Goal: Task Accomplishment & Management: Manage account settings

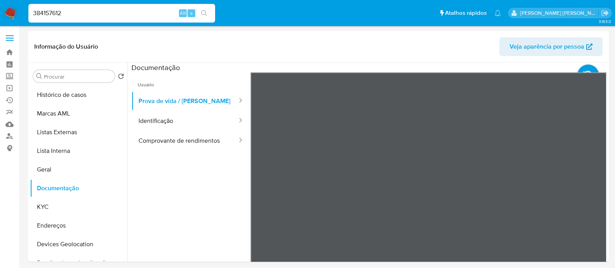
select select "10"
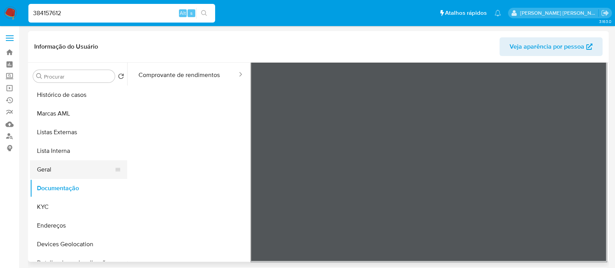
click at [62, 174] on button "Geral" at bounding box center [75, 169] width 91 height 19
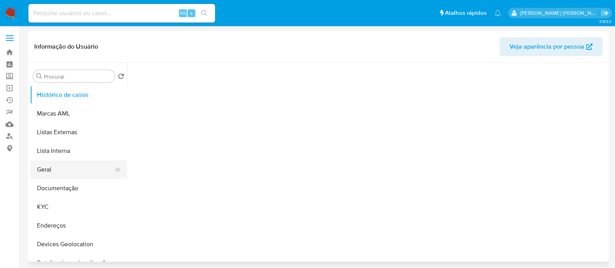
select select "10"
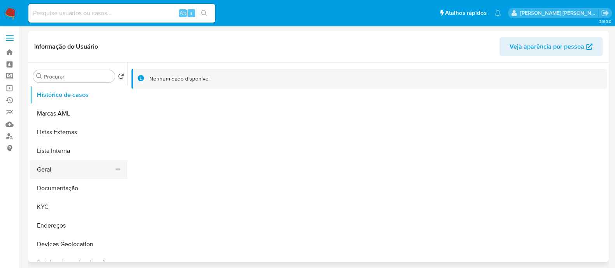
click at [65, 171] on button "Geral" at bounding box center [75, 169] width 91 height 19
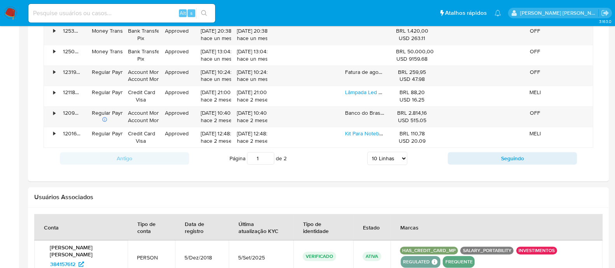
scroll to position [758, 0]
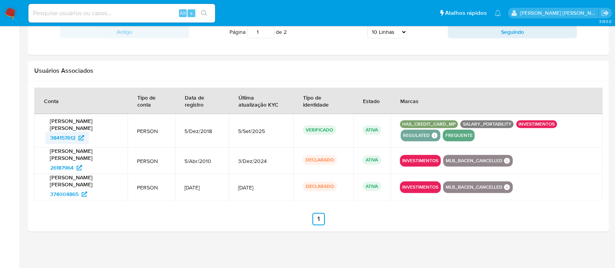
click at [70, 136] on span "384157612" at bounding box center [62, 137] width 25 height 12
click at [60, 168] on span "26187964" at bounding box center [61, 167] width 23 height 12
click at [60, 194] on span "374004865" at bounding box center [64, 194] width 28 height 12
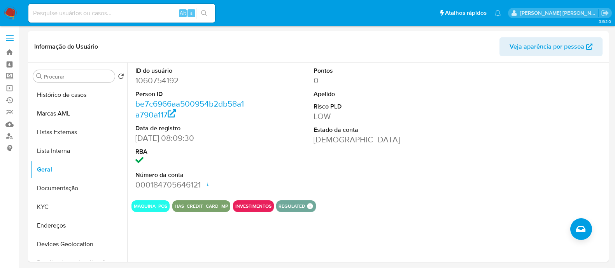
select select "10"
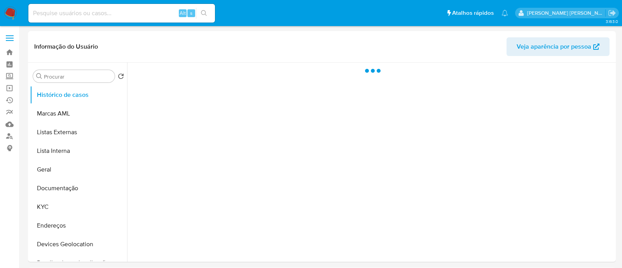
select select "10"
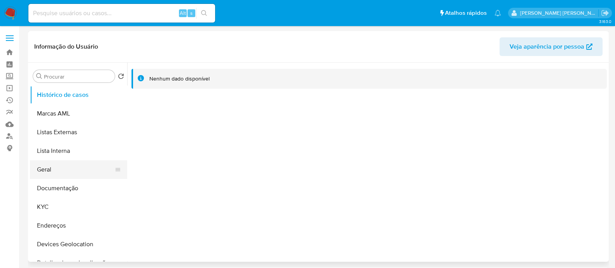
click at [54, 172] on button "Geral" at bounding box center [75, 169] width 91 height 19
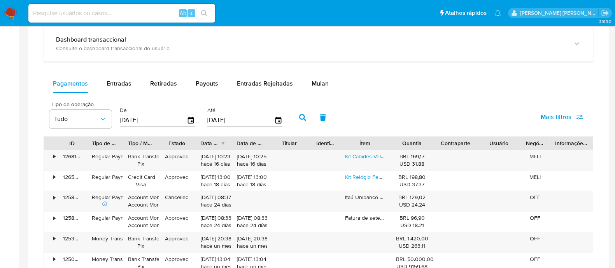
scroll to position [369, 0]
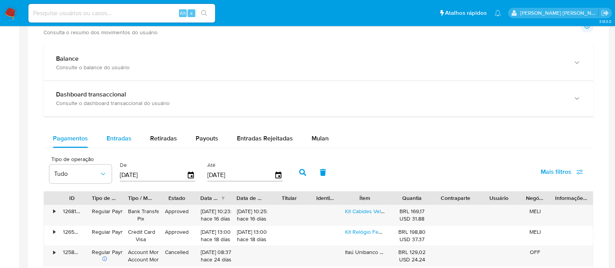
click at [117, 142] on div "Entradas" at bounding box center [119, 138] width 25 height 19
select select "10"
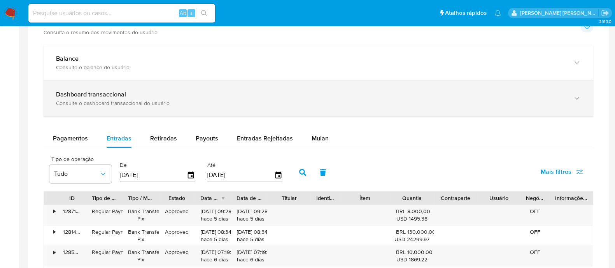
click at [126, 95] on div "Dashboard transaccional" at bounding box center [310, 95] width 509 height 8
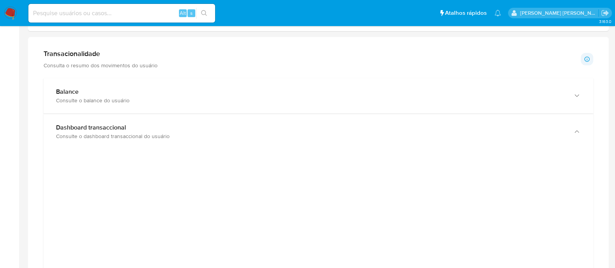
scroll to position [320, 0]
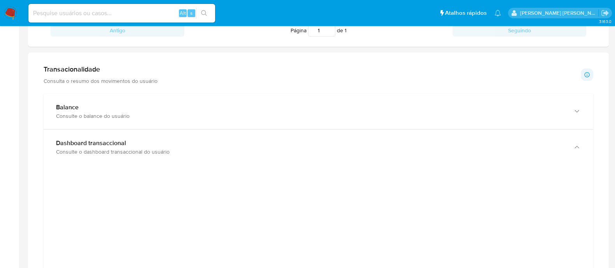
click at [153, 77] on p "Consulta o resumo dos movimentos do usuário" at bounding box center [101, 80] width 114 height 7
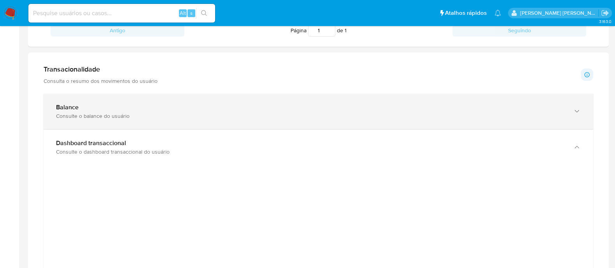
click at [107, 117] on div "Consulte o balance do usuário" at bounding box center [310, 115] width 509 height 7
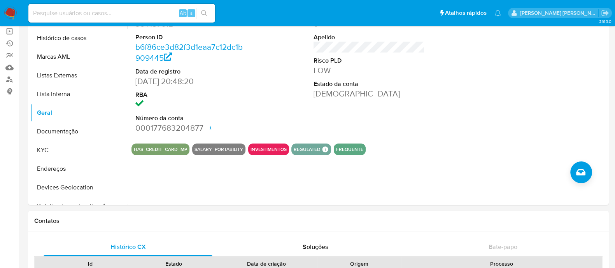
scroll to position [0, 0]
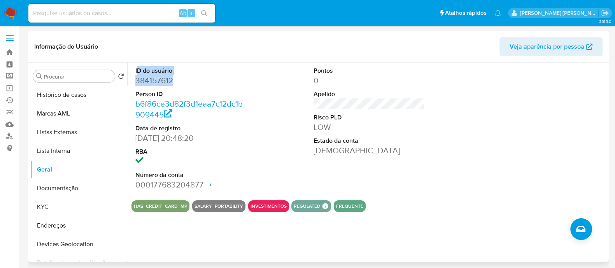
drag, startPoint x: 175, startPoint y: 80, endPoint x: 136, endPoint y: 72, distance: 39.6
click at [136, 72] on dl "ID do usuário 384157612 Person ID b6f86ce3d82f3d1eaa7c12dc1b909445 Data de regi…" at bounding box center [190, 128] width 111 height 124
copy dl "D do usuário 384157612"
click at [113, 15] on input at bounding box center [121, 13] width 187 height 10
paste input "XuXK8qmZcGPIhCk2KN3JY51o"
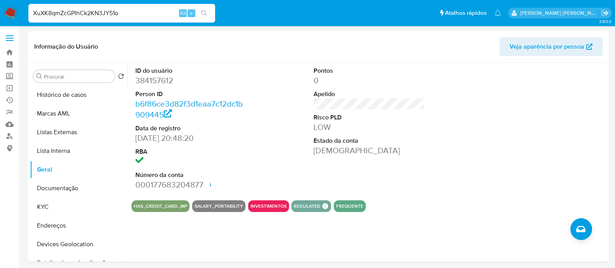
type input "XuXK8qmZcGPIhCk2KN3JY51o"
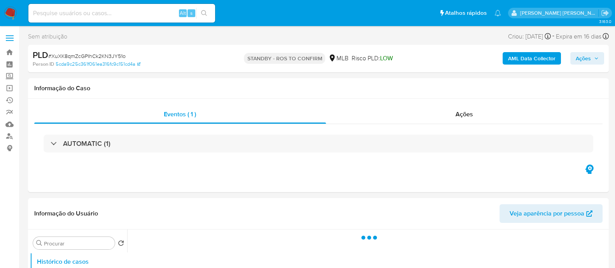
select select "10"
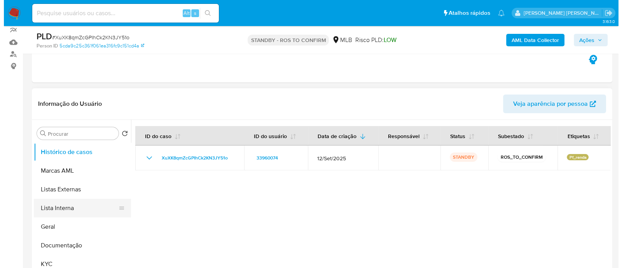
scroll to position [97, 0]
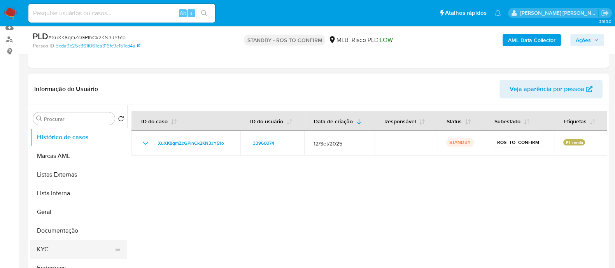
click at [54, 247] on button "KYC" at bounding box center [75, 249] width 91 height 19
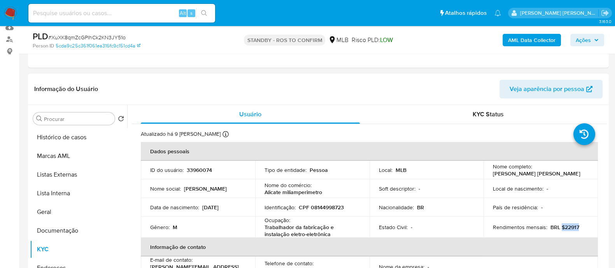
drag, startPoint x: 581, startPoint y: 227, endPoint x: 559, endPoint y: 227, distance: 22.5
click at [559, 227] on div "Rendimentos mensais : BRL $22917" at bounding box center [541, 227] width 96 height 7
copy p "$22917"
drag, startPoint x: 334, startPoint y: 234, endPoint x: 263, endPoint y: 220, distance: 72.1
click at [264, 220] on div "Ocupação : Trabalhador da fabricação e instalação eletro-eletrônica" at bounding box center [312, 227] width 96 height 21
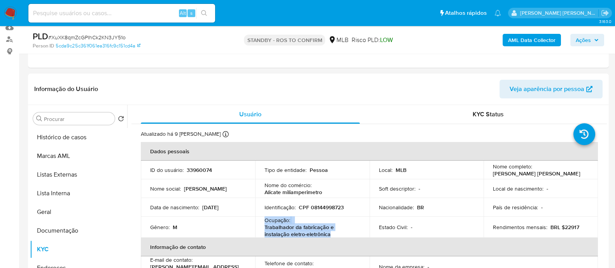
copy div "Ocupação : Trabalhador da fabricação e instalação eletro-eletrônica"
click at [530, 41] on b "AML Data Collector" at bounding box center [531, 40] width 47 height 12
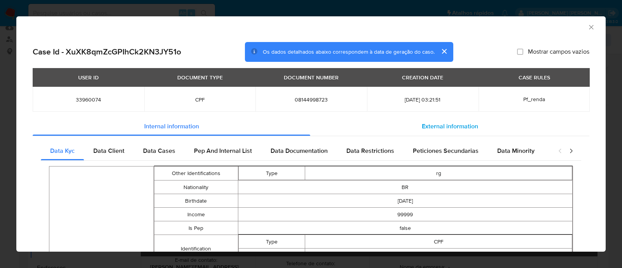
click at [440, 126] on span "External information" at bounding box center [450, 126] width 56 height 9
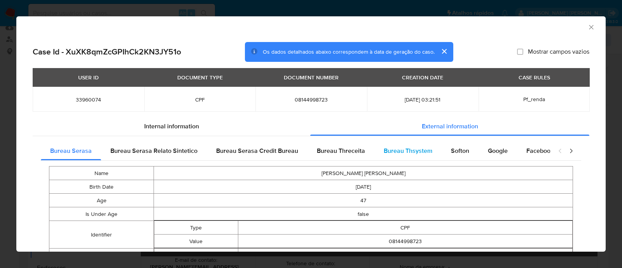
click at [395, 153] on span "Bureau Thsystem" at bounding box center [408, 150] width 49 height 9
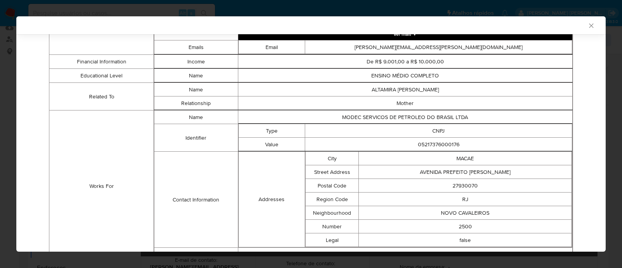
scroll to position [477, 0]
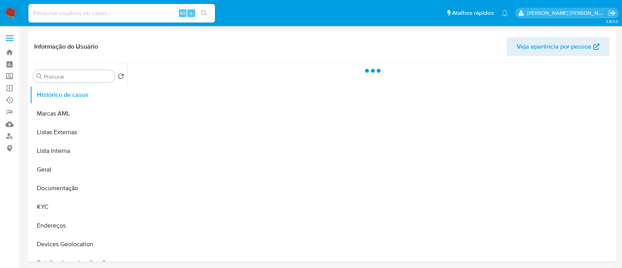
select select "10"
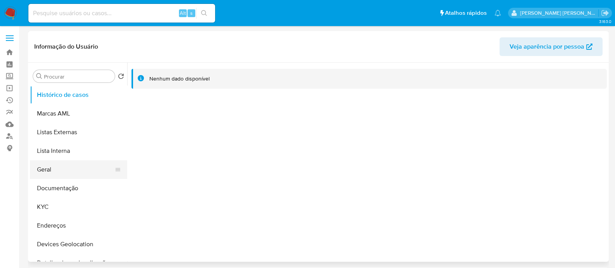
click at [59, 170] on button "Geral" at bounding box center [75, 169] width 91 height 19
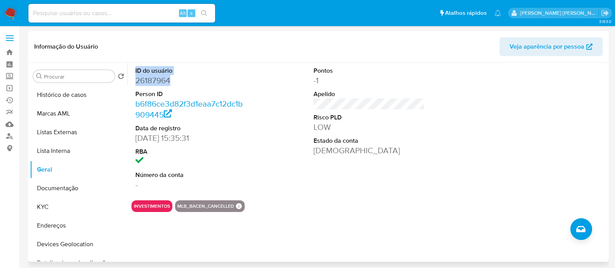
drag, startPoint x: 182, startPoint y: 80, endPoint x: 134, endPoint y: 69, distance: 48.8
click at [134, 69] on div "ID do usuário 26187964 Person ID b6f86ce3d82f3d1eaa7c12dc1b909445 Data de regis…" at bounding box center [190, 128] width 119 height 131
copy dl "ID do usuário 26187964"
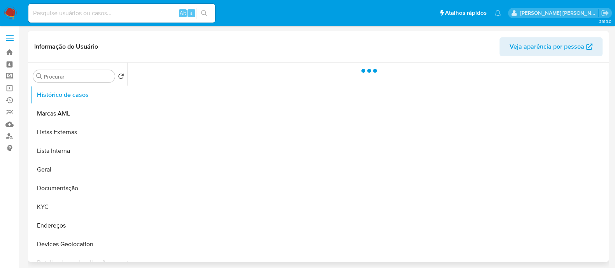
select select "10"
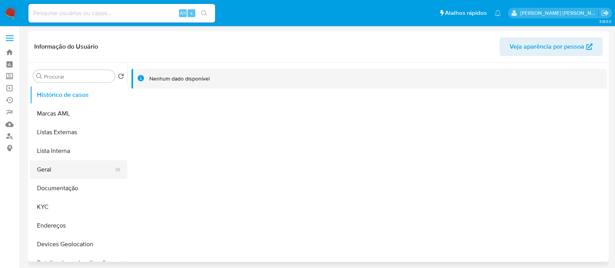
click at [63, 173] on button "Geral" at bounding box center [75, 169] width 91 height 19
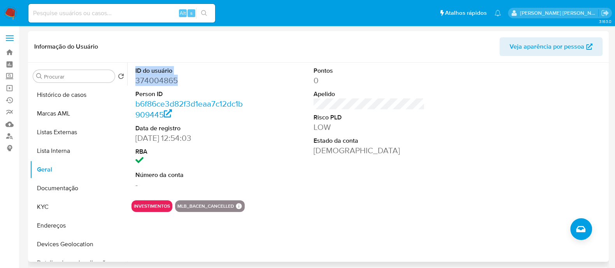
drag, startPoint x: 180, startPoint y: 82, endPoint x: 135, endPoint y: 72, distance: 46.1
click at [135, 72] on dl "ID do usuário 374004865 Person ID b6f86ce3d82f3d1eaa7c12dc1b909445 Data de regi…" at bounding box center [190, 128] width 111 height 124
copy dl "ID do usuário 374004865"
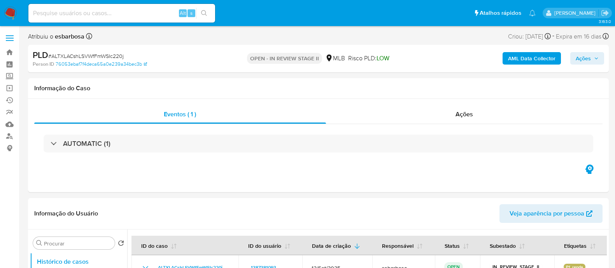
select select "10"
click at [106, 57] on span "# ALTXLACshLSVWfFmWSIc220j" at bounding box center [85, 56] width 75 height 8
copy span "ALTXLACshLSVWfFmWSIc220j"
click at [524, 61] on b "AML Data Collector" at bounding box center [531, 58] width 47 height 12
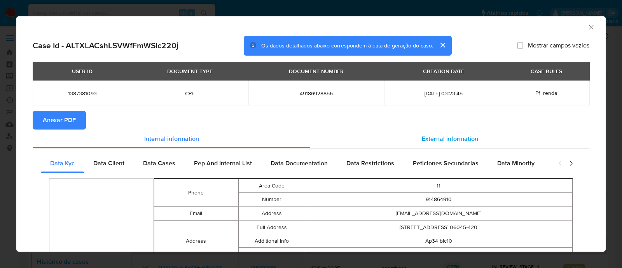
click at [422, 137] on span "External information" at bounding box center [450, 138] width 56 height 9
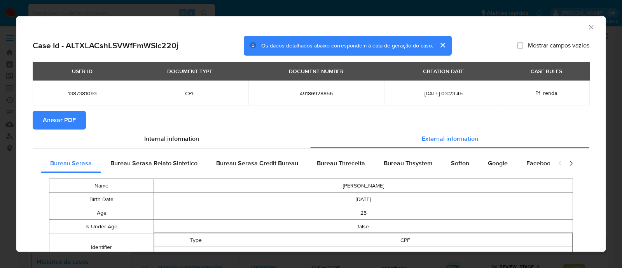
click at [69, 117] on span "Anexar PDF" at bounding box center [59, 120] width 33 height 17
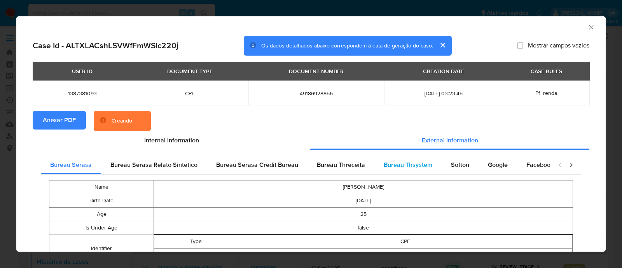
click at [392, 166] on span "Bureau Thsystem" at bounding box center [408, 164] width 49 height 9
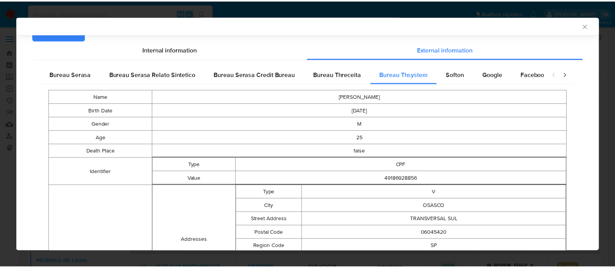
scroll to position [86, 0]
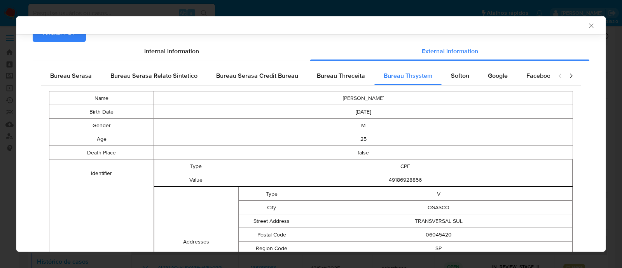
drag, startPoint x: 584, startPoint y: 24, endPoint x: 558, endPoint y: 28, distance: 26.7
click at [587, 24] on icon "Fechar a janela" at bounding box center [591, 26] width 8 height 8
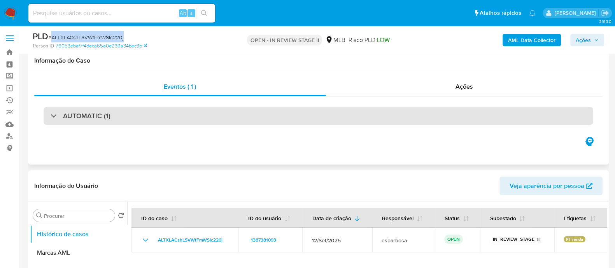
scroll to position [97, 0]
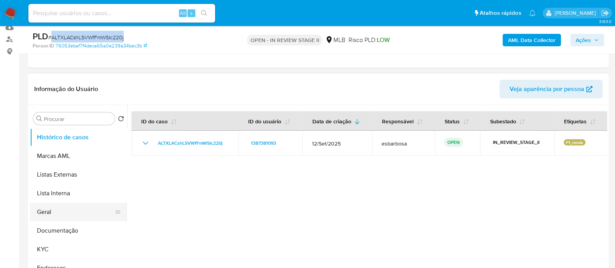
click at [72, 216] on button "Geral" at bounding box center [75, 212] width 91 height 19
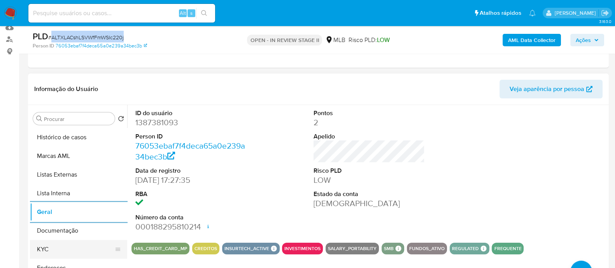
click at [45, 246] on button "KYC" at bounding box center [75, 249] width 91 height 19
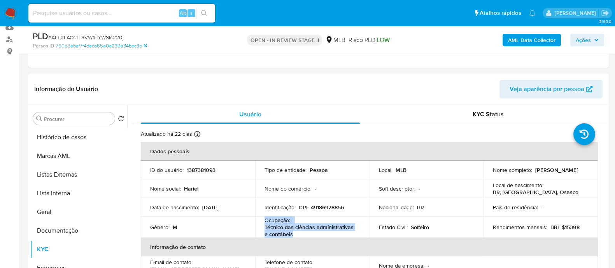
drag, startPoint x: 294, startPoint y: 232, endPoint x: 262, endPoint y: 222, distance: 33.7
click at [262, 222] on td "Ocupação : Técnico das ciências administrativas e contábeis" at bounding box center [312, 227] width 114 height 21
copy div "Ocupação : Técnico das ciências administrativas e contábeis"
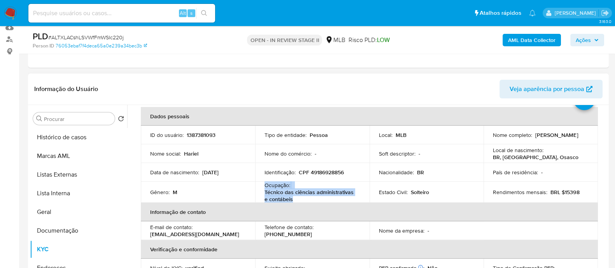
scroll to position [48, 0]
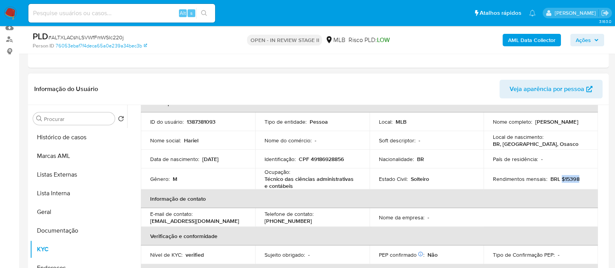
drag, startPoint x: 580, startPoint y: 178, endPoint x: 558, endPoint y: 178, distance: 22.2
click at [558, 178] on div "Rendimentos mensais : BRL $15398" at bounding box center [541, 178] width 96 height 7
copy p "$15398"
click at [61, 228] on button "Documentação" at bounding box center [75, 230] width 91 height 19
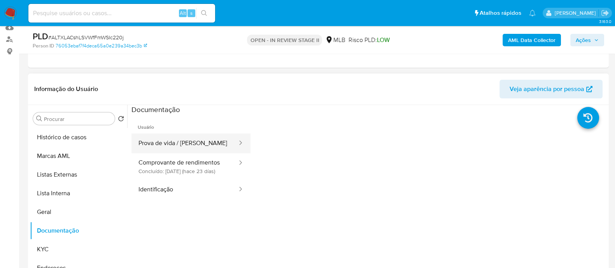
click at [194, 142] on button "Prova de vida / Selfie" at bounding box center [184, 143] width 107 height 20
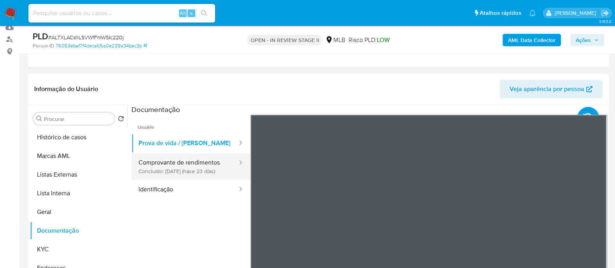
click at [194, 173] on button "Comprovante de rendimentos Concluído: 17/09/2025 (hace 23 días)" at bounding box center [184, 166] width 107 height 26
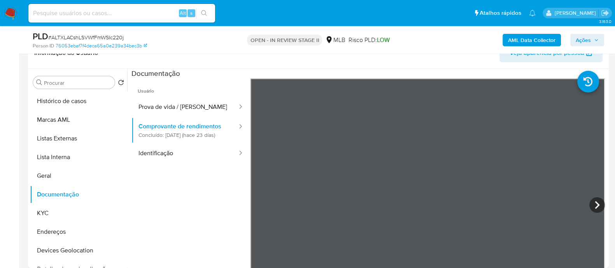
scroll to position [146, 0]
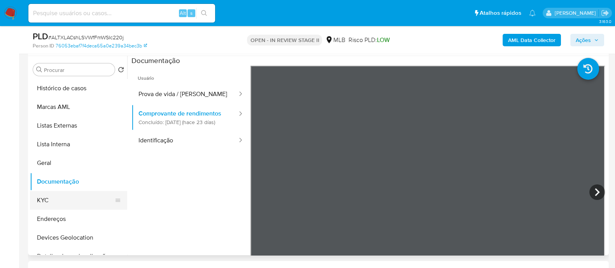
click at [45, 195] on button "KYC" at bounding box center [75, 200] width 91 height 19
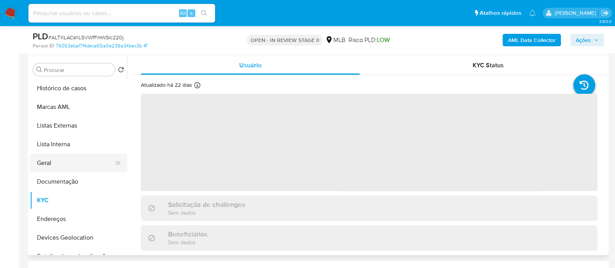
click at [58, 163] on button "Geral" at bounding box center [75, 163] width 91 height 19
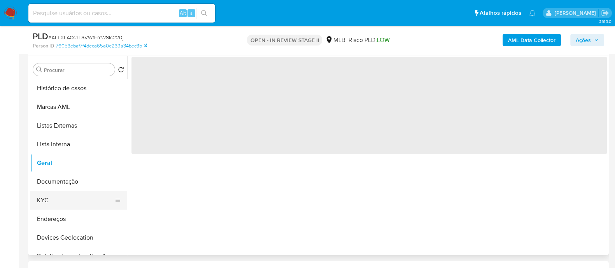
click at [50, 196] on button "KYC" at bounding box center [75, 200] width 91 height 19
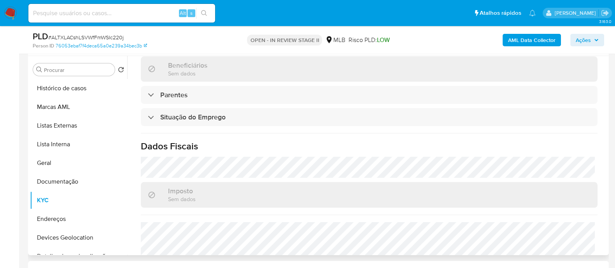
scroll to position [340, 0]
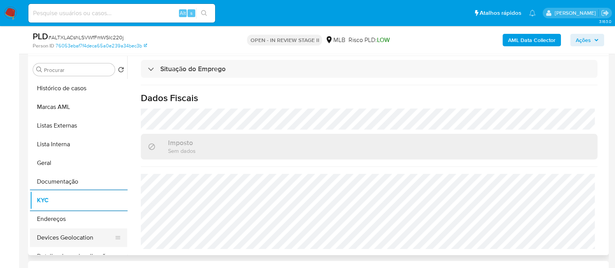
click at [65, 234] on button "Devices Geolocation" at bounding box center [75, 237] width 91 height 19
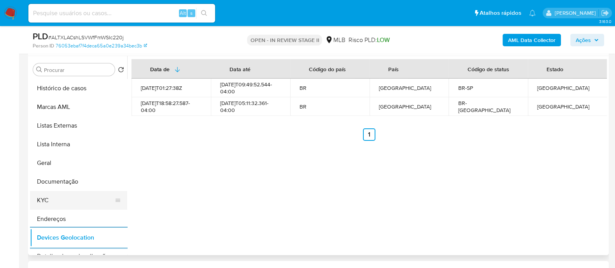
scroll to position [97, 0]
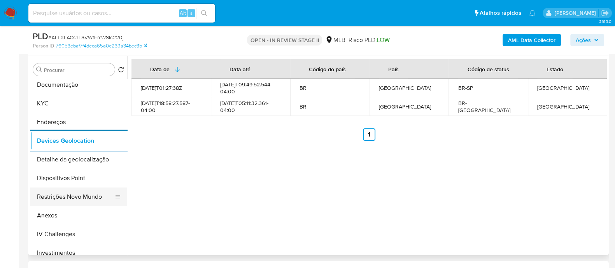
click at [70, 201] on button "Restrições Novo Mundo" at bounding box center [75, 196] width 91 height 19
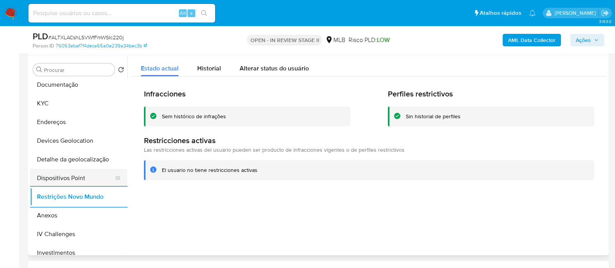
click at [94, 175] on button "Dispositivos Point" at bounding box center [75, 178] width 91 height 19
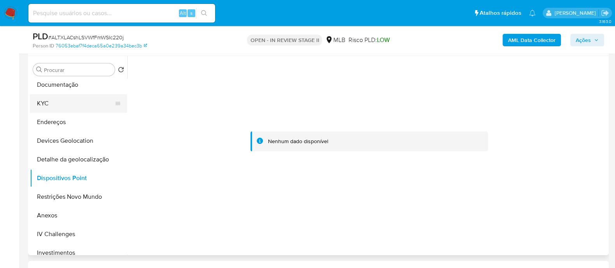
click at [62, 105] on button "KYC" at bounding box center [75, 103] width 91 height 19
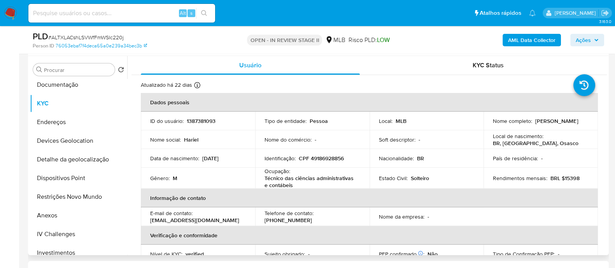
click at [328, 157] on p "CPF 49186928856" at bounding box center [321, 158] width 45 height 7
copy p "49186928856"
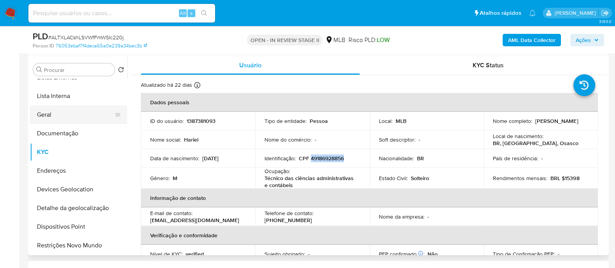
scroll to position [0, 0]
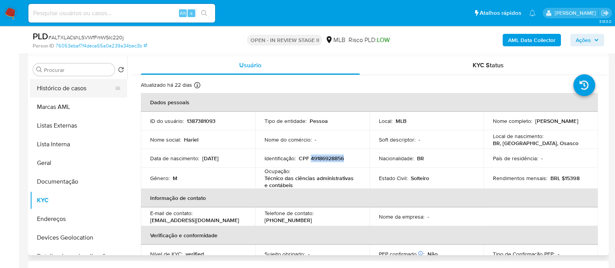
click at [82, 84] on button "Histórico de casos" at bounding box center [75, 88] width 91 height 19
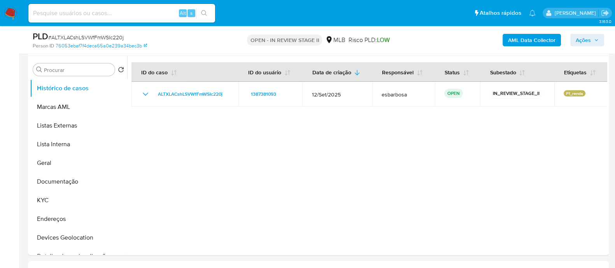
click at [581, 42] on span "Ações" at bounding box center [582, 40] width 15 height 12
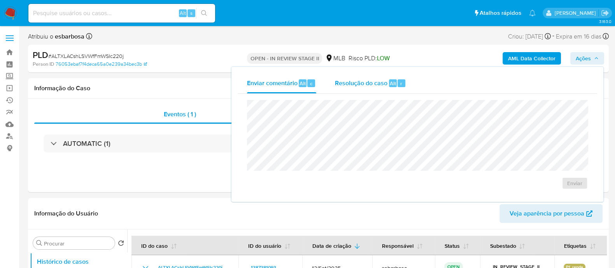
click at [360, 84] on span "Resolução do caso" at bounding box center [361, 83] width 52 height 9
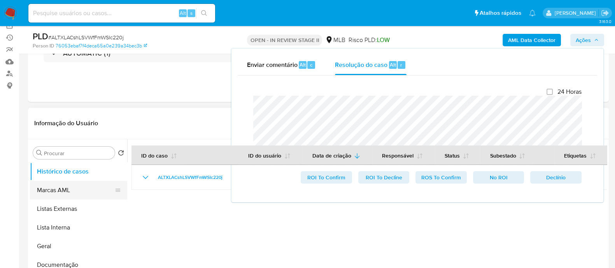
scroll to position [97, 0]
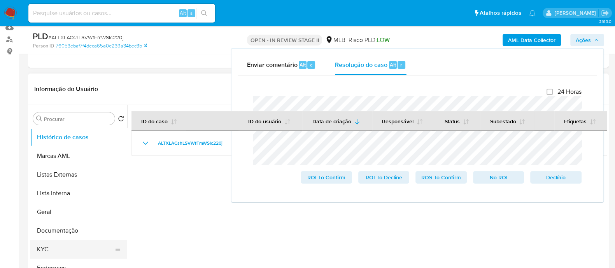
click at [56, 247] on button "KYC" at bounding box center [75, 249] width 91 height 19
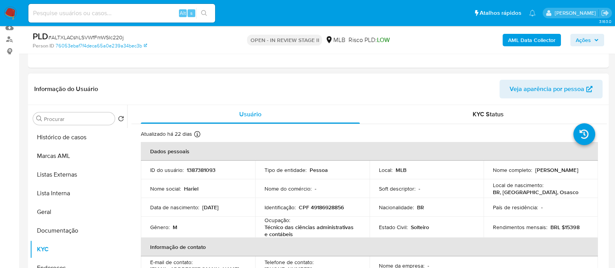
drag, startPoint x: 552, startPoint y: 172, endPoint x: 489, endPoint y: 174, distance: 62.6
click at [489, 174] on td "Nome completo : Kauan Ribeiro de Araujo" at bounding box center [540, 170] width 114 height 19
copy p "Kauan Ribeiro de Araujo"
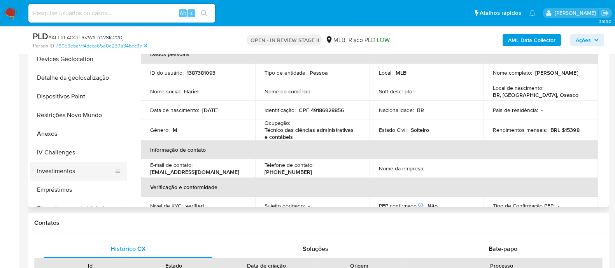
scroll to position [146, 0]
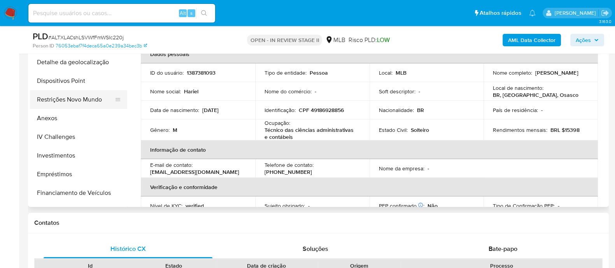
click at [68, 100] on button "Restrições Novo Mundo" at bounding box center [75, 99] width 91 height 19
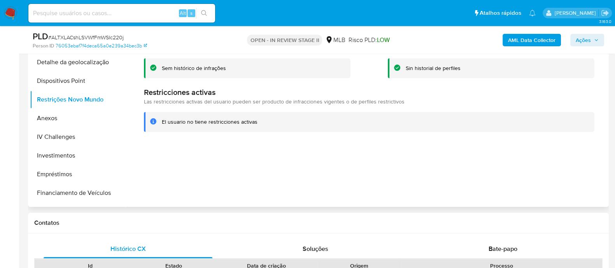
click at [206, 70] on div "Sem histórico de infrações" at bounding box center [194, 68] width 64 height 7
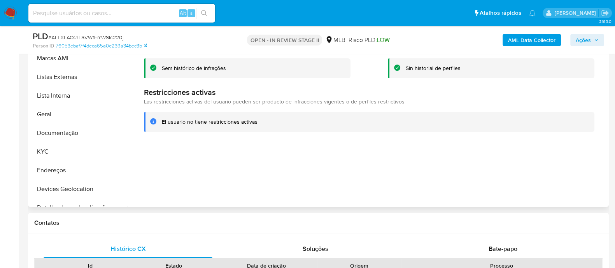
scroll to position [0, 0]
click at [69, 129] on button "Documentação" at bounding box center [75, 133] width 91 height 19
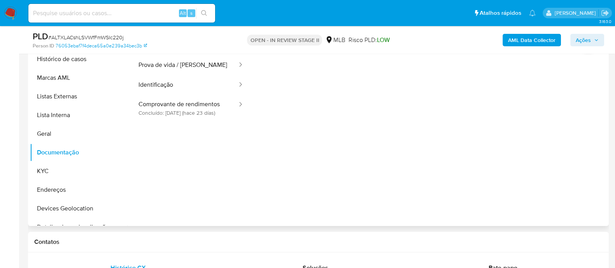
scroll to position [146, 0]
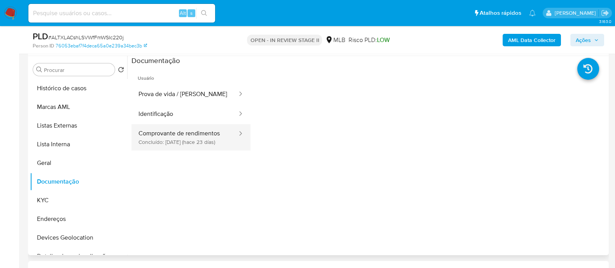
click at [194, 131] on button "Comprovante de rendimentos Concluído: 17/09/2025 (hace 23 días)" at bounding box center [184, 137] width 107 height 26
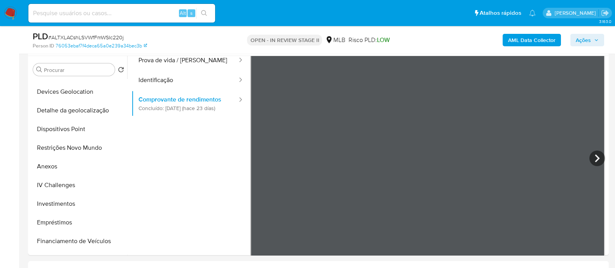
click at [52, 168] on button "Anexos" at bounding box center [75, 166] width 91 height 19
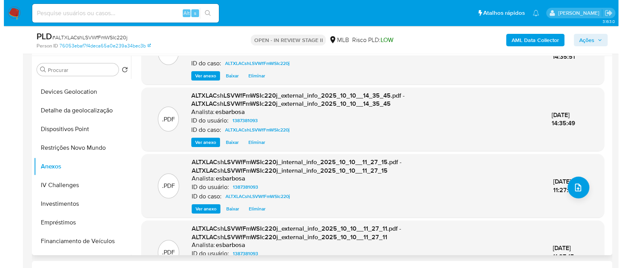
scroll to position [29, 0]
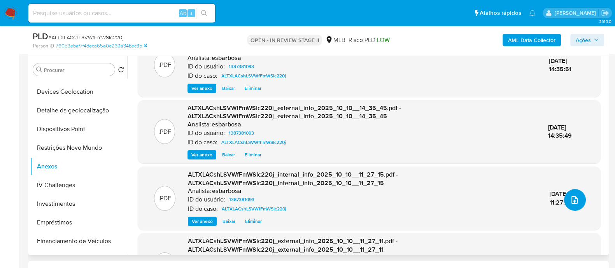
click at [571, 197] on icon "upload-file" at bounding box center [574, 200] width 6 height 8
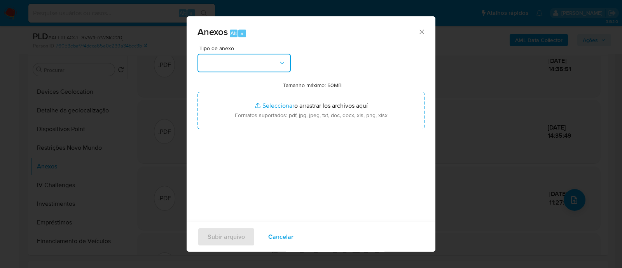
click at [249, 68] on button "button" at bounding box center [244, 63] width 93 height 19
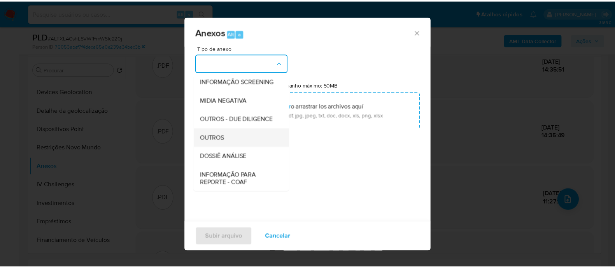
scroll to position [120, 0]
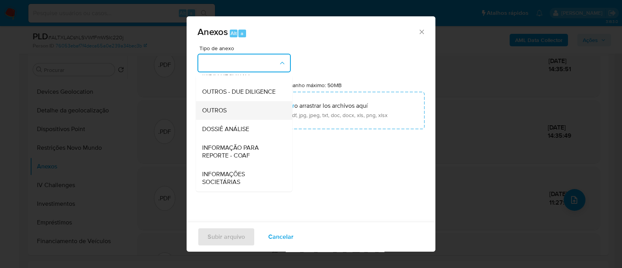
click at [222, 111] on span "OUTROS" at bounding box center [214, 111] width 24 height 8
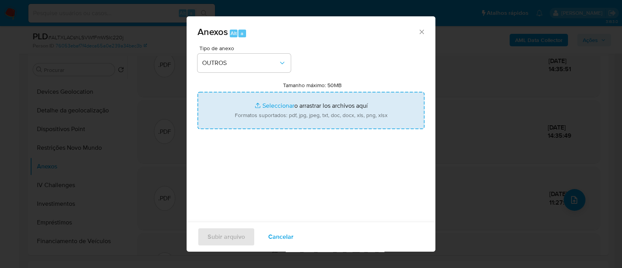
click at [278, 107] on input "Tamanho máximo: 50MB Seleccionar archivos" at bounding box center [311, 110] width 227 height 37
type input "C:\fakepath\Mulan 1387381093_2025_10_09_17_45_26.xlsx"
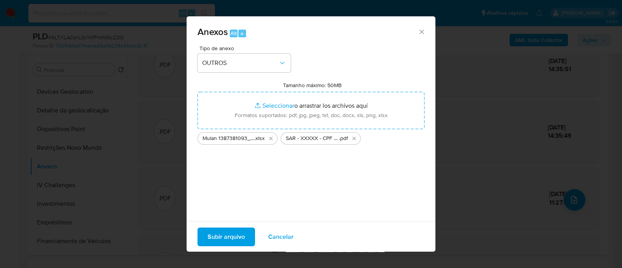
click at [225, 238] on span "Subir arquivo" at bounding box center [226, 236] width 37 height 17
click at [279, 232] on span "Cancelar" at bounding box center [280, 236] width 25 height 17
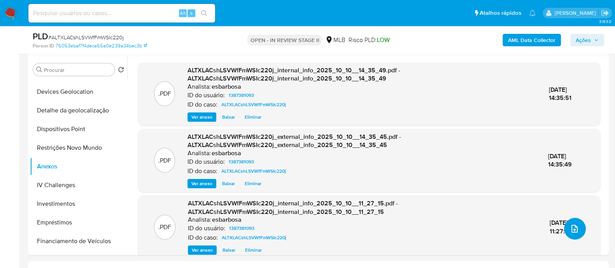
scroll to position [0, 0]
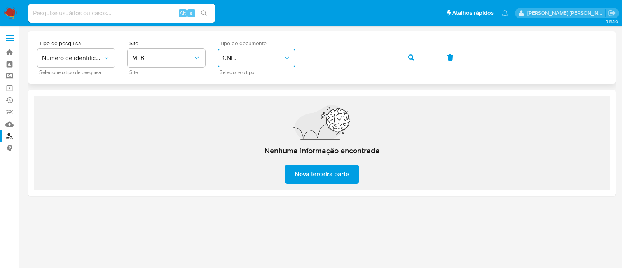
click at [234, 57] on span "CNPJ" at bounding box center [252, 58] width 61 height 8
drag, startPoint x: 231, startPoint y: 110, endPoint x: 308, endPoint y: 70, distance: 86.4
click at [233, 111] on div "CPF CPF" at bounding box center [254, 109] width 64 height 26
click at [413, 55] on icon "button" at bounding box center [411, 57] width 6 height 6
click at [415, 58] on button "button" at bounding box center [411, 57] width 26 height 19
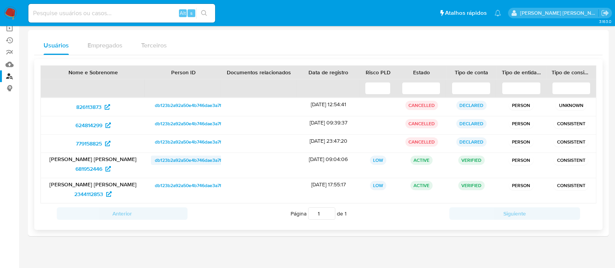
scroll to position [66, 0]
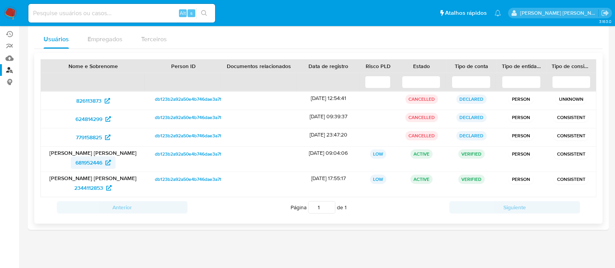
click at [84, 160] on span "681952446" at bounding box center [88, 162] width 27 height 12
click at [86, 185] on span "2344112853" at bounding box center [88, 188] width 29 height 12
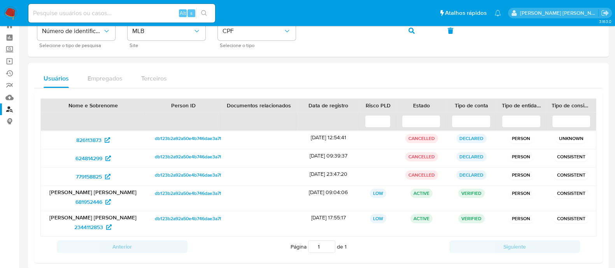
scroll to position [0, 0]
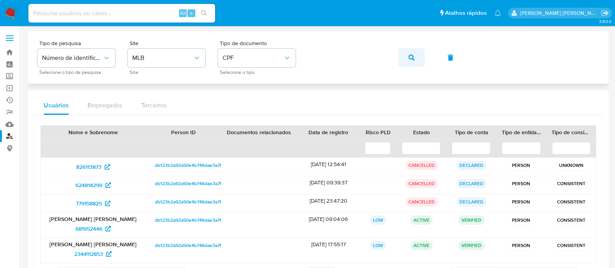
click at [414, 59] on icon "button" at bounding box center [411, 57] width 6 height 6
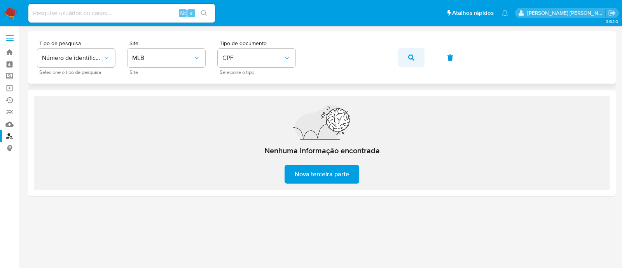
click at [409, 59] on icon "button" at bounding box center [411, 57] width 6 height 6
click at [233, 58] on div "Tipo de pesquisa Número de identificação Selecione o tipo de pesquisa Site MLB …" at bounding box center [321, 57] width 569 height 34
click at [413, 55] on icon "button" at bounding box center [411, 57] width 6 height 6
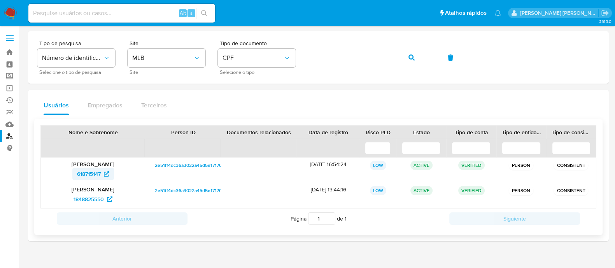
click at [87, 173] on span "618715147" at bounding box center [89, 174] width 24 height 12
click at [91, 198] on span "1848825550" at bounding box center [88, 199] width 30 height 12
click at [418, 55] on button "button" at bounding box center [411, 57] width 26 height 19
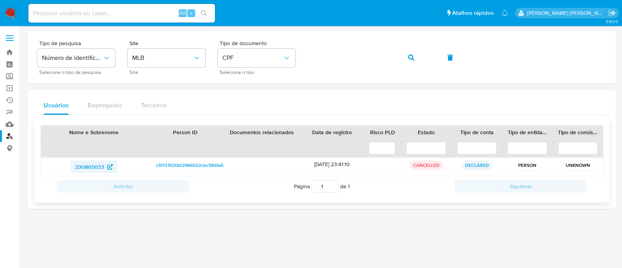
click at [82, 164] on span "330805033" at bounding box center [89, 167] width 29 height 12
click at [305, 56] on div "Tipo de pesquisa Número de identificação Selecione o tipo de pesquisa Site MLB …" at bounding box center [321, 57] width 569 height 34
click at [415, 59] on button "button" at bounding box center [411, 57] width 26 height 19
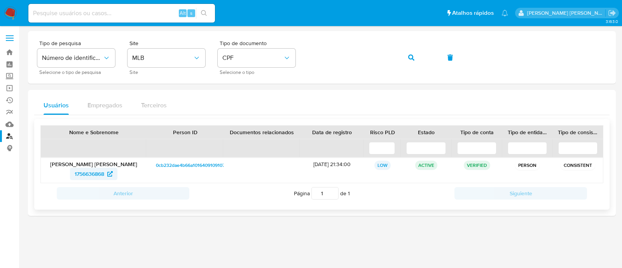
click at [86, 176] on span "1756636868" at bounding box center [90, 174] width 30 height 12
click at [295, 58] on div "Tipo de pesquisa Número de identificação Selecione o tipo de pesquisa Site MLB …" at bounding box center [321, 57] width 569 height 34
click at [411, 59] on icon "button" at bounding box center [411, 57] width 6 height 6
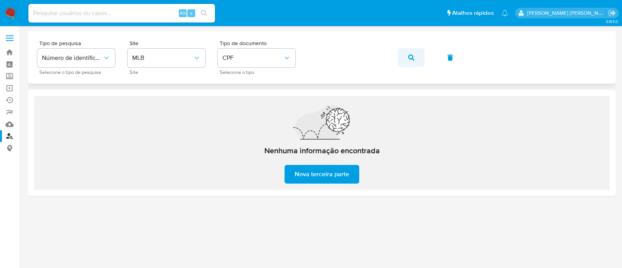
click at [412, 60] on icon "button" at bounding box center [411, 57] width 6 height 6
click at [297, 56] on div "Tipo de pesquisa Número de identificação Selecione o tipo de pesquisa Site MLB …" at bounding box center [321, 57] width 569 height 34
click at [407, 60] on button "button" at bounding box center [411, 57] width 26 height 19
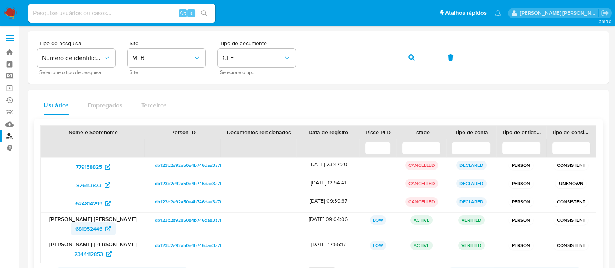
click at [90, 229] on span "681952446" at bounding box center [88, 228] width 27 height 12
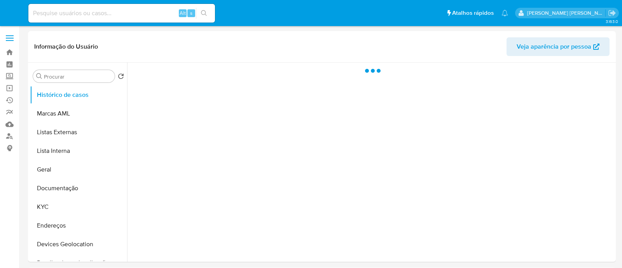
select select "10"
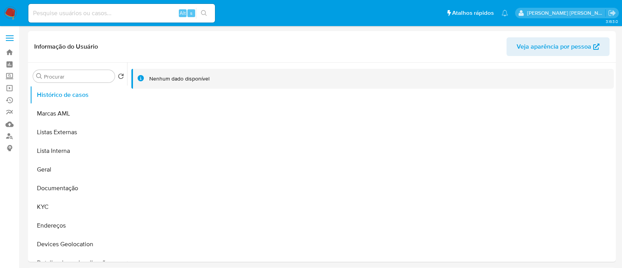
select select "10"
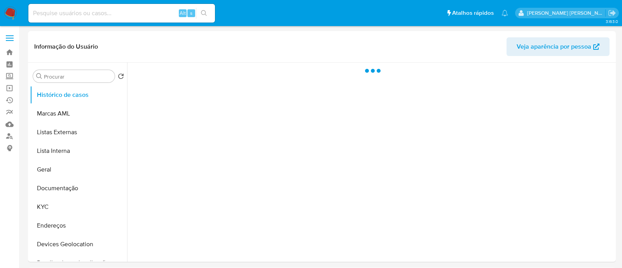
select select "10"
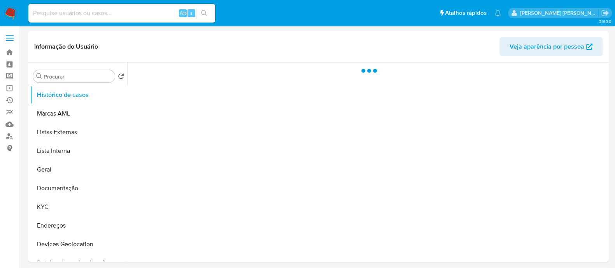
select select "10"
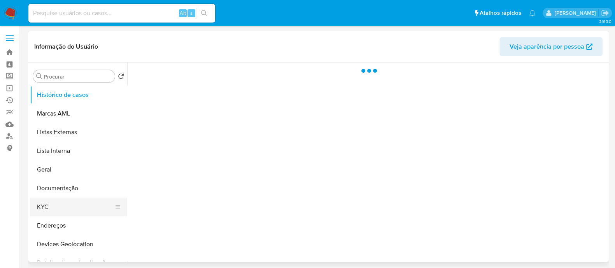
click at [54, 209] on button "KYC" at bounding box center [75, 207] width 91 height 19
select select "10"
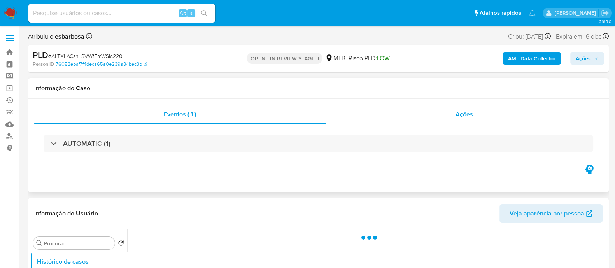
click at [413, 116] on div "Ações" at bounding box center [464, 114] width 277 height 19
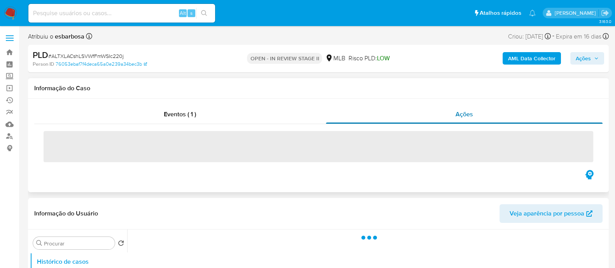
select select "10"
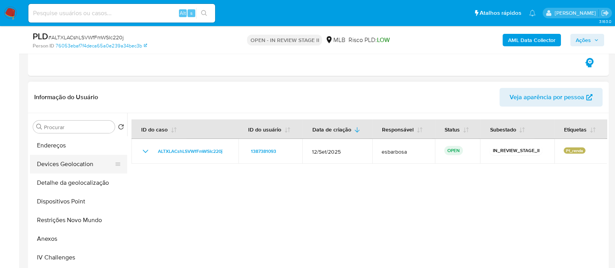
scroll to position [146, 0]
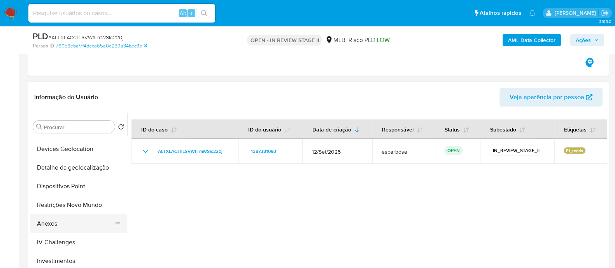
click at [72, 222] on button "Anexos" at bounding box center [75, 223] width 91 height 19
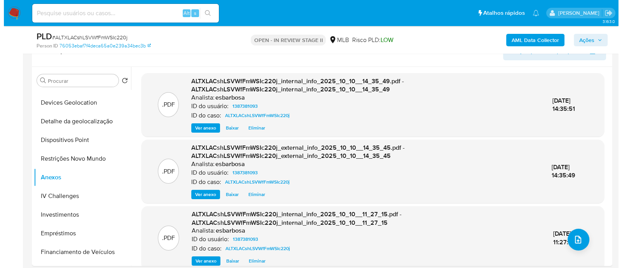
scroll to position [243, 0]
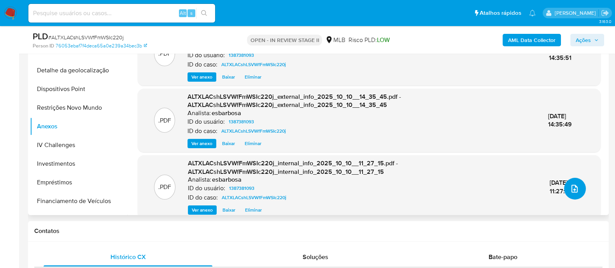
click at [572, 193] on button "upload-file" at bounding box center [575, 189] width 22 height 22
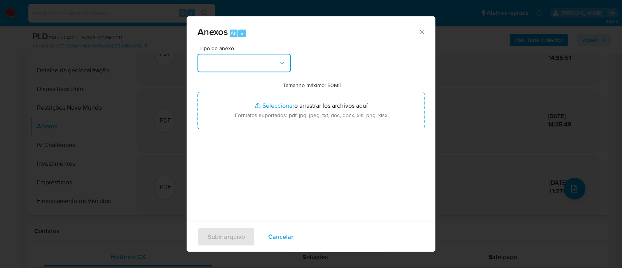
click at [259, 68] on button "button" at bounding box center [244, 63] width 93 height 19
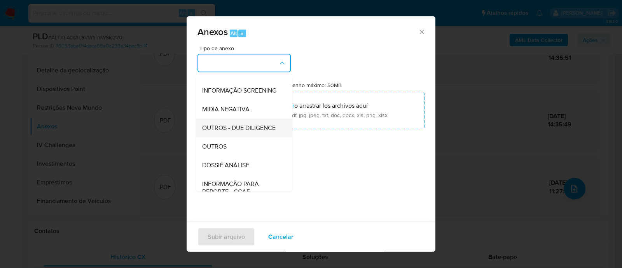
scroll to position [97, 0]
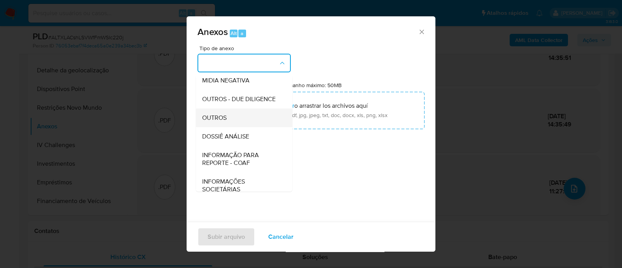
click at [208, 122] on span "OUTROS" at bounding box center [214, 118] width 24 height 8
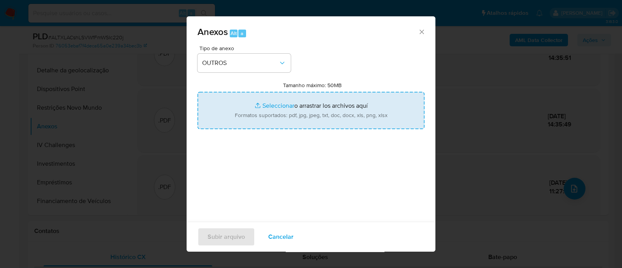
click at [269, 108] on input "Tamanho máximo: 50MB Seleccionar archivos" at bounding box center [311, 110] width 227 height 37
type input "C:\fakepath\Mulan 1387381093_2025_10_09_17_45_26.xlsx"
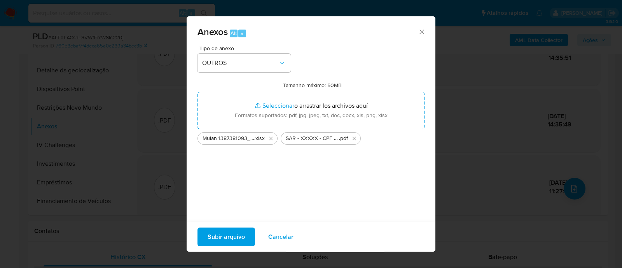
click at [220, 236] on span "Subir arquivo" at bounding box center [226, 236] width 37 height 17
click at [234, 233] on span "Subir arquivo" at bounding box center [226, 236] width 37 height 17
click at [224, 236] on span "Subir arquivo" at bounding box center [226, 236] width 37 height 17
click at [225, 240] on span "Subir arquivo" at bounding box center [226, 236] width 37 height 17
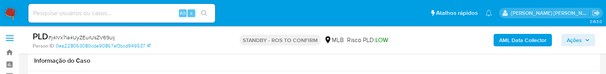
select select "10"
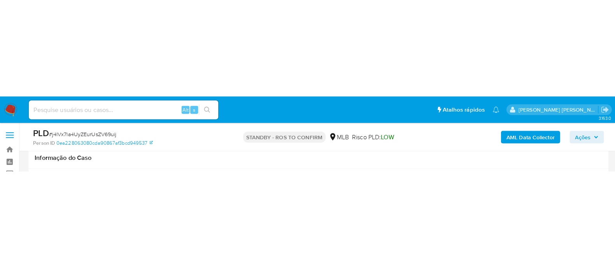
scroll to position [97, 0]
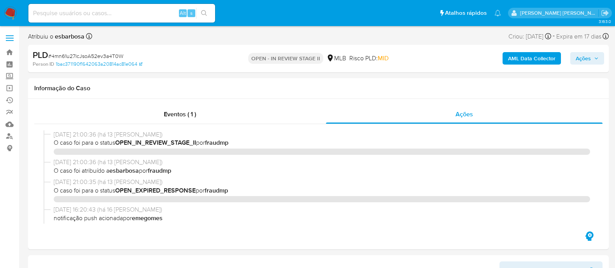
select select "10"
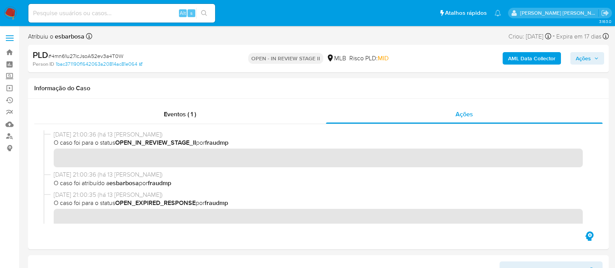
scroll to position [101, 0]
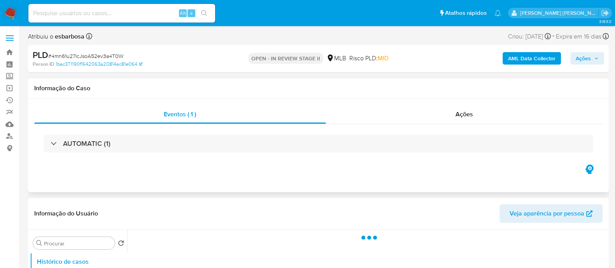
select select "10"
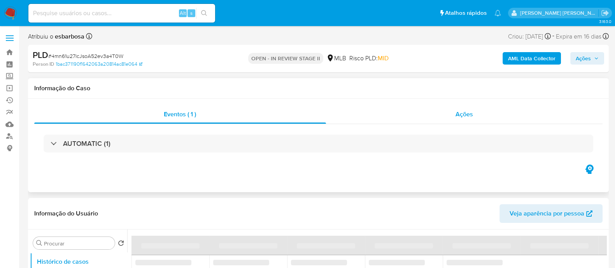
click at [413, 119] on div "Ações" at bounding box center [464, 114] width 277 height 19
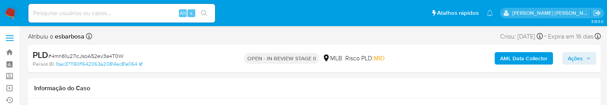
click at [367, 10] on ul "Pausado Ver notificaciones Alt s Atalhos rápidos Presiona las siguientes teclas…" at bounding box center [260, 12] width 472 height 19
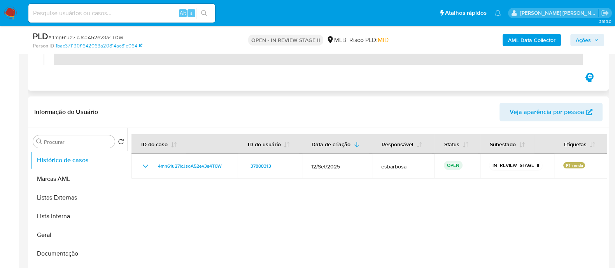
scroll to position [146, 0]
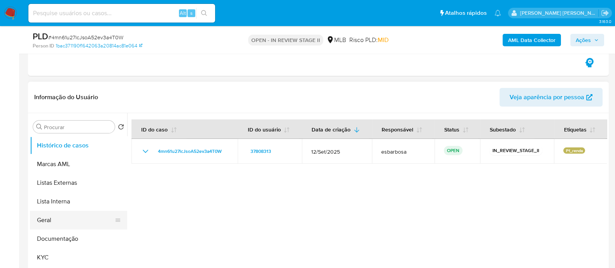
click at [64, 220] on button "Geral" at bounding box center [75, 220] width 91 height 19
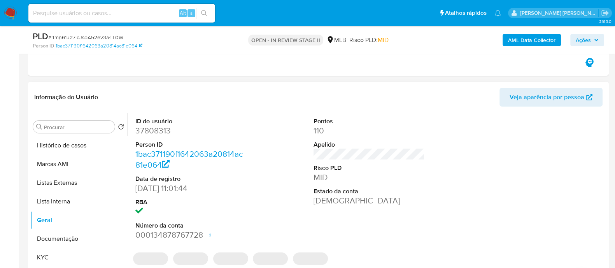
click at [163, 133] on dd "37808313" at bounding box center [190, 130] width 111 height 11
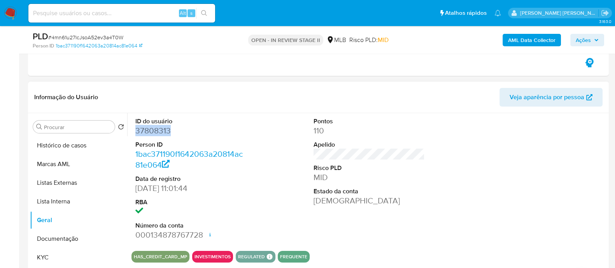
copy dd "37808313"
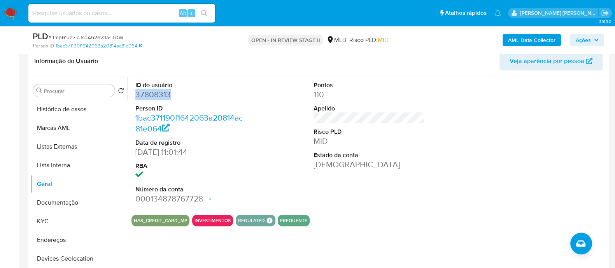
scroll to position [194, 0]
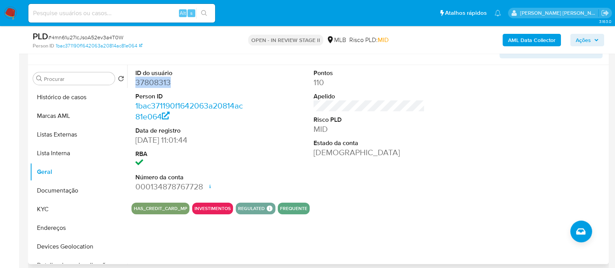
click at [162, 82] on dd "37808313" at bounding box center [190, 82] width 111 height 11
click at [444, 189] on div "ID do usuário 37808313 Person ID 1bac371190f1642063a20814ac81e064 Data de regis…" at bounding box center [368, 130] width 475 height 131
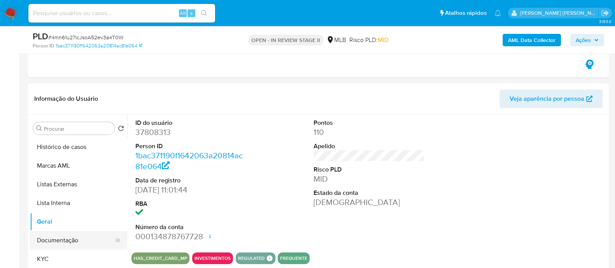
scroll to position [146, 0]
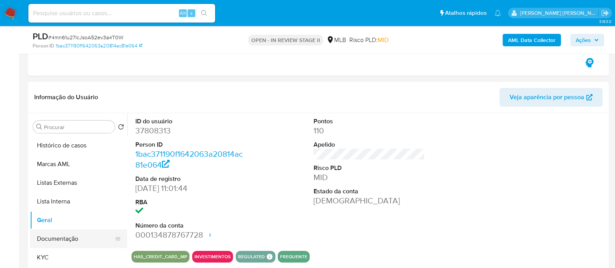
click at [65, 242] on button "Documentação" at bounding box center [75, 238] width 91 height 19
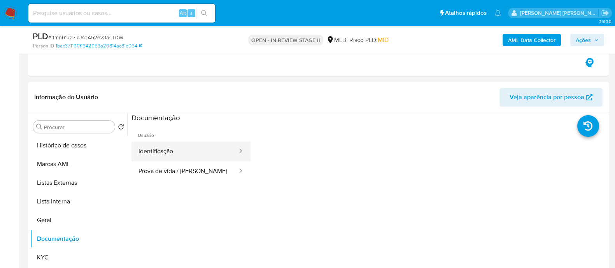
click at [164, 146] on button "Identificação" at bounding box center [184, 152] width 107 height 20
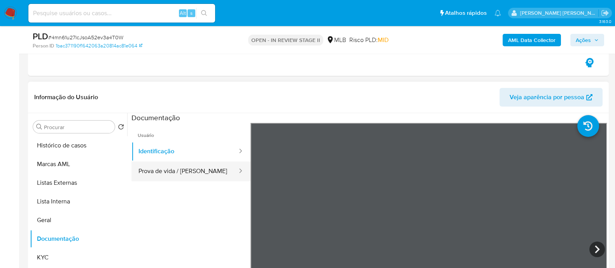
click at [188, 167] on button "Prova de vida / Selfie" at bounding box center [184, 171] width 107 height 20
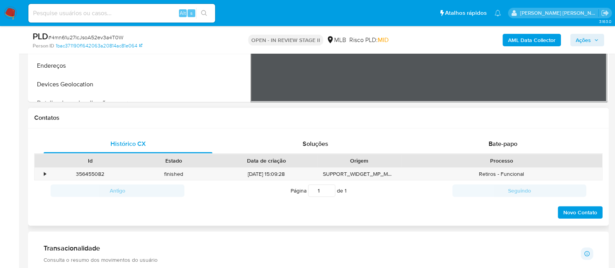
scroll to position [307, 0]
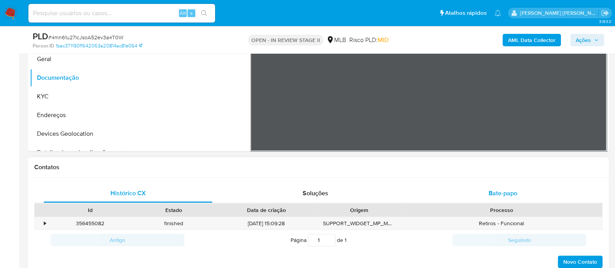
click at [486, 194] on div "Bate-papo" at bounding box center [502, 193] width 169 height 19
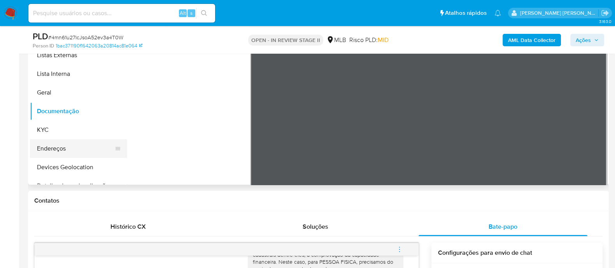
scroll to position [258, 0]
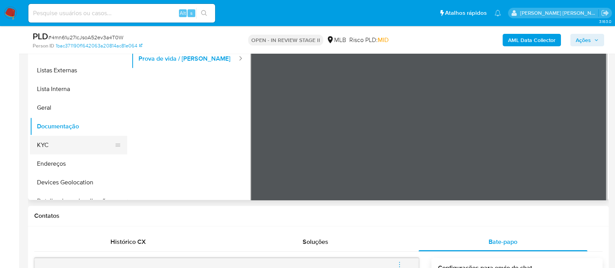
click at [56, 151] on button "KYC" at bounding box center [75, 145] width 91 height 19
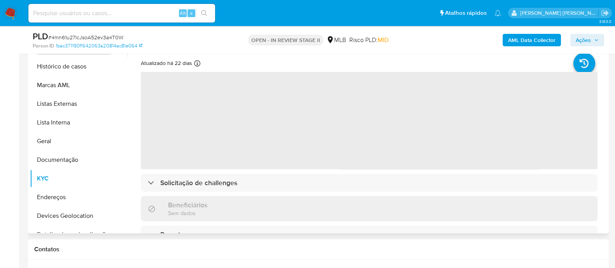
scroll to position [210, 0]
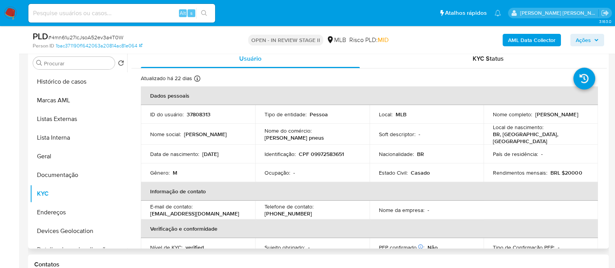
drag, startPoint x: 548, startPoint y: 118, endPoint x: 490, endPoint y: 117, distance: 58.3
click at [535, 117] on p "Angelo Schettino Souza" at bounding box center [556, 114] width 43 height 7
copy p "Angelo Schettino Souza"
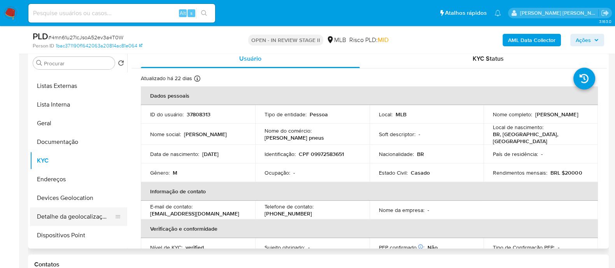
scroll to position [48, 0]
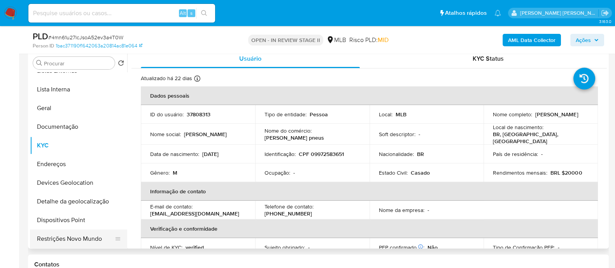
click at [69, 236] on button "Restrições Novo Mundo" at bounding box center [75, 238] width 91 height 19
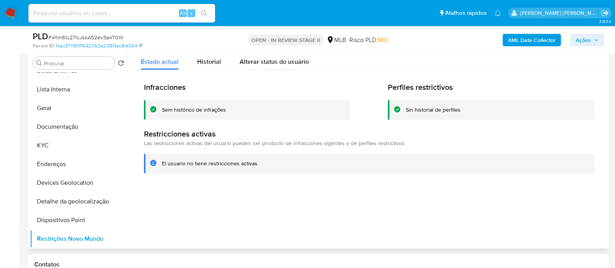
click at [196, 108] on div "Sem histórico de infrações" at bounding box center [194, 109] width 64 height 7
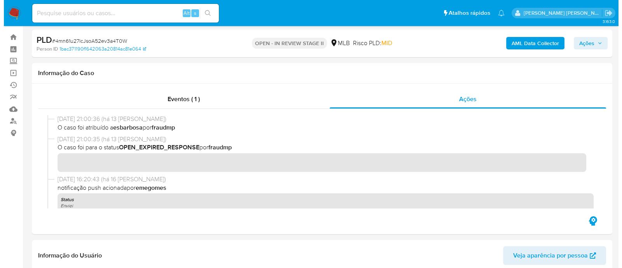
scroll to position [0, 0]
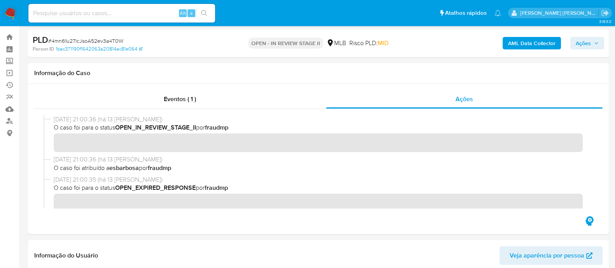
click at [527, 42] on b "AML Data Collector" at bounding box center [531, 43] width 47 height 12
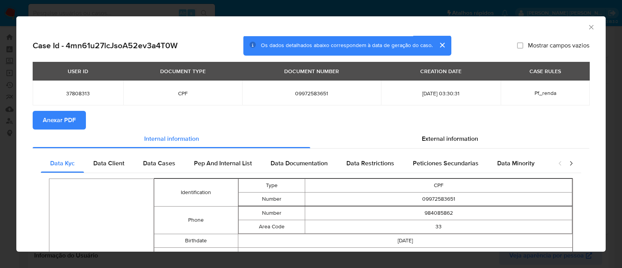
click at [62, 119] on span "Anexar PDF" at bounding box center [59, 120] width 33 height 17
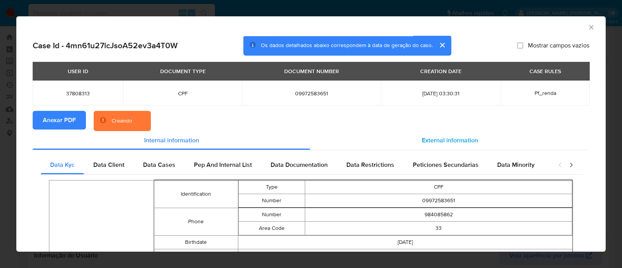
click at [430, 139] on span "External information" at bounding box center [450, 140] width 56 height 9
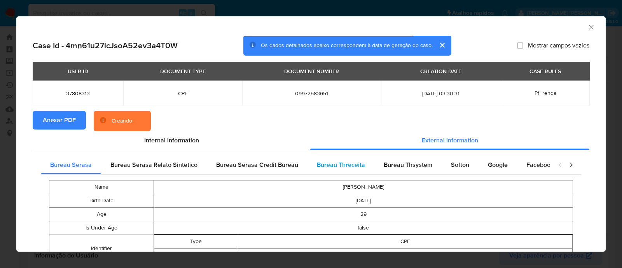
click at [352, 165] on span "Bureau Threceita" at bounding box center [341, 164] width 48 height 9
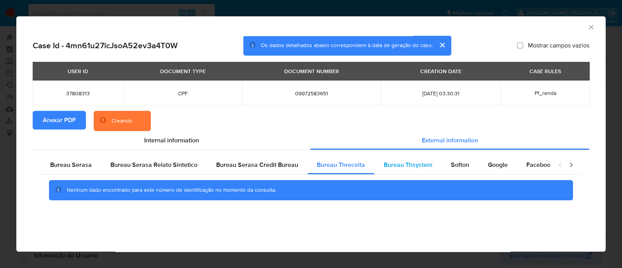
click at [401, 166] on span "Bureau Thsystem" at bounding box center [408, 164] width 49 height 9
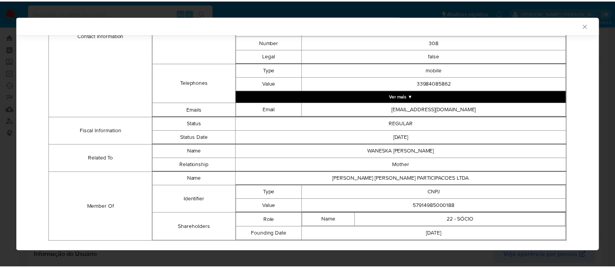
scroll to position [341, 0]
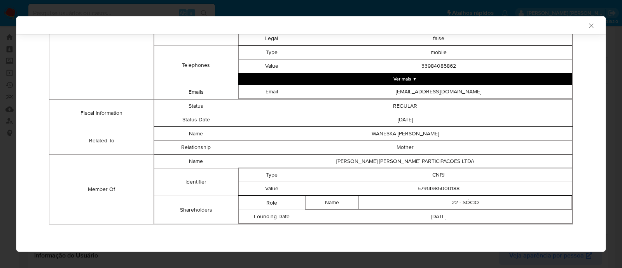
click at [426, 189] on td "57914985000188" at bounding box center [438, 189] width 267 height 14
copy td "57914985000188"
click at [587, 25] on icon "Fechar a janela" at bounding box center [591, 26] width 8 height 8
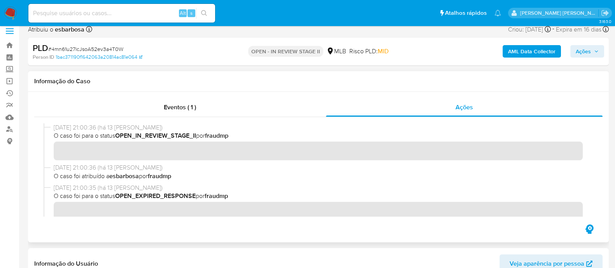
scroll to position [0, 0]
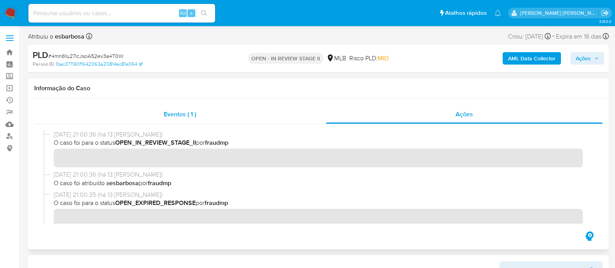
click at [245, 115] on div "Eventos ( 1 )" at bounding box center [180, 114] width 292 height 19
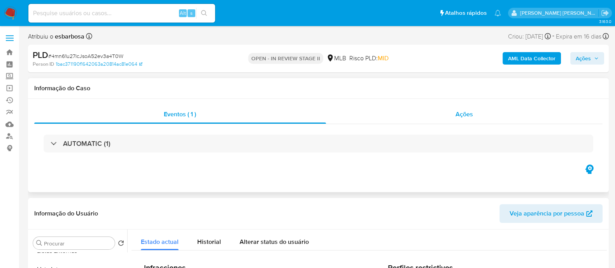
click at [374, 116] on div "Ações" at bounding box center [464, 114] width 277 height 19
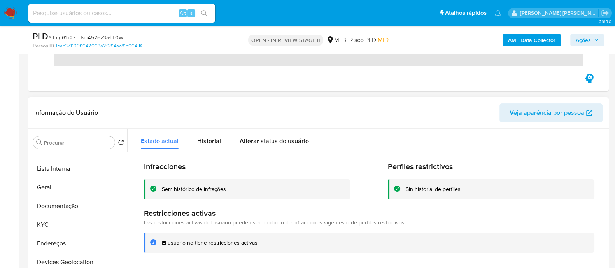
scroll to position [146, 0]
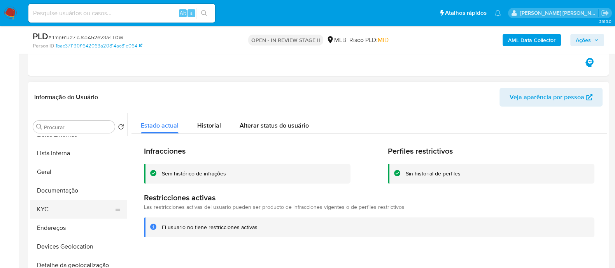
click at [49, 207] on button "KYC" at bounding box center [75, 209] width 91 height 19
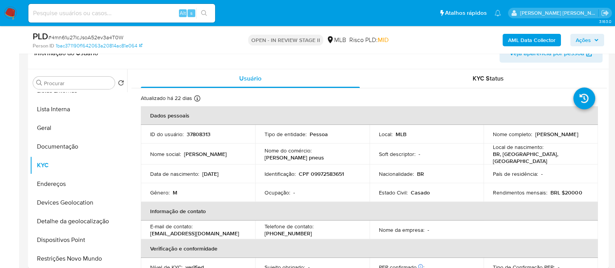
scroll to position [194, 0]
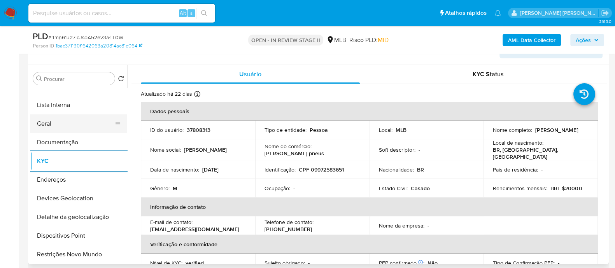
click at [63, 120] on button "Geral" at bounding box center [75, 123] width 91 height 19
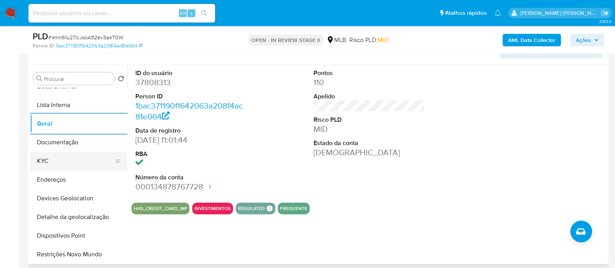
click at [65, 162] on button "KYC" at bounding box center [75, 161] width 91 height 19
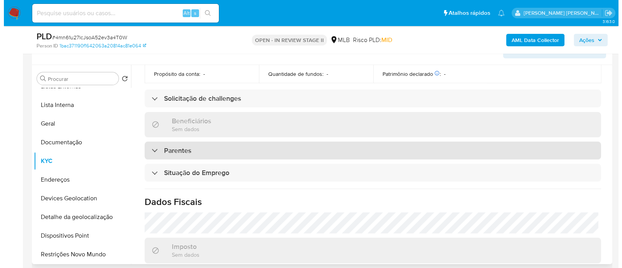
scroll to position [337, 0]
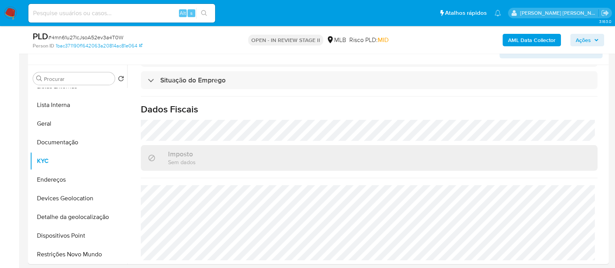
click at [527, 41] on b "AML Data Collector" at bounding box center [531, 40] width 47 height 12
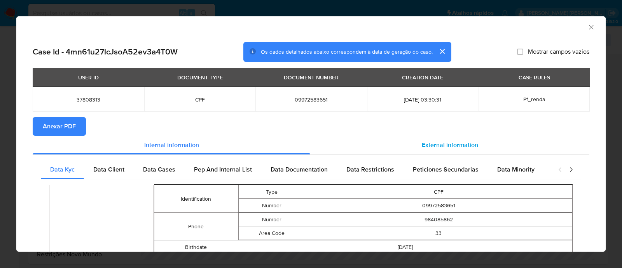
click at [428, 145] on span "External information" at bounding box center [450, 144] width 56 height 9
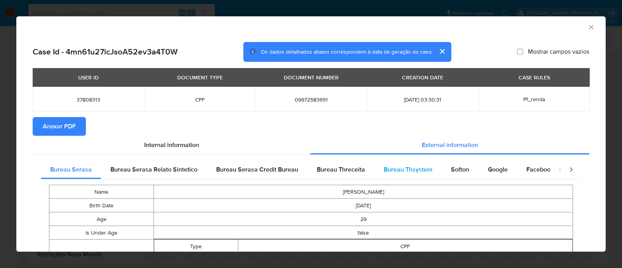
click at [399, 170] on span "Bureau Thsystem" at bounding box center [408, 169] width 49 height 9
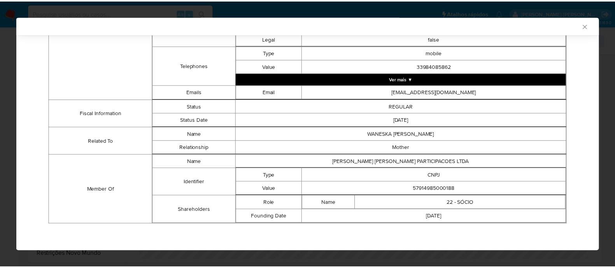
scroll to position [346, 0]
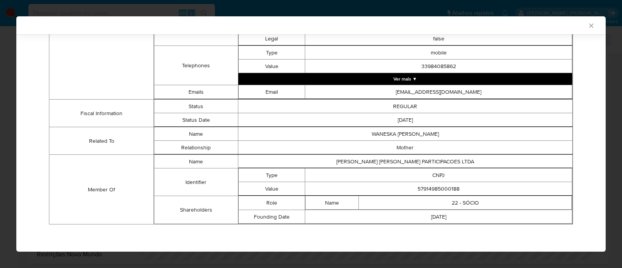
click at [446, 186] on td "57914985000188" at bounding box center [438, 189] width 267 height 14
copy td "57914985000188"
click at [587, 26] on icon "Fechar a janela" at bounding box center [591, 26] width 8 height 8
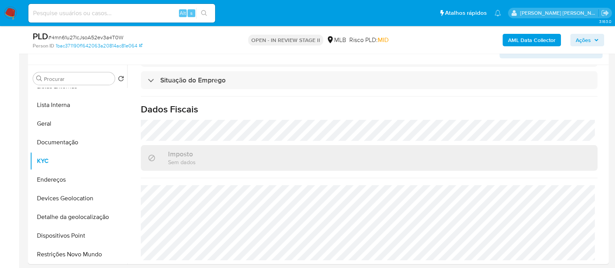
drag, startPoint x: 581, startPoint y: 38, endPoint x: 451, endPoint y: 47, distance: 130.9
click at [581, 38] on span "Ações" at bounding box center [582, 40] width 15 height 12
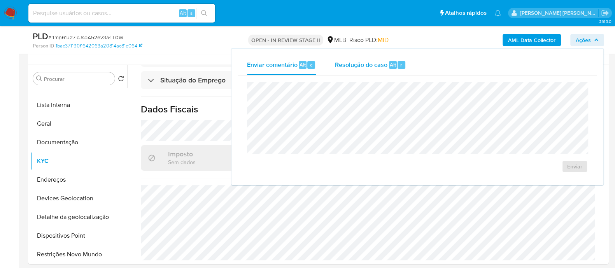
click at [374, 73] on div "Resolução do caso Alt r" at bounding box center [370, 65] width 71 height 20
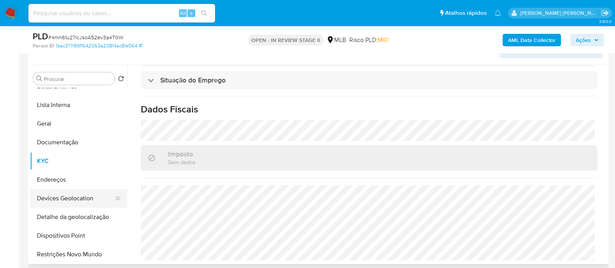
click at [79, 200] on button "Devices Geolocation" at bounding box center [75, 198] width 91 height 19
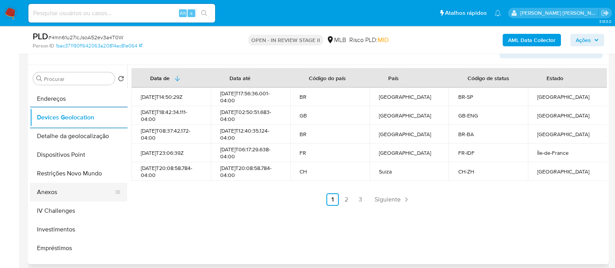
scroll to position [146, 0]
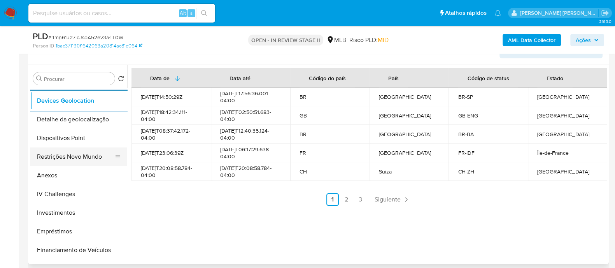
click at [77, 161] on button "Restrições Novo Mundo" at bounding box center [75, 156] width 91 height 19
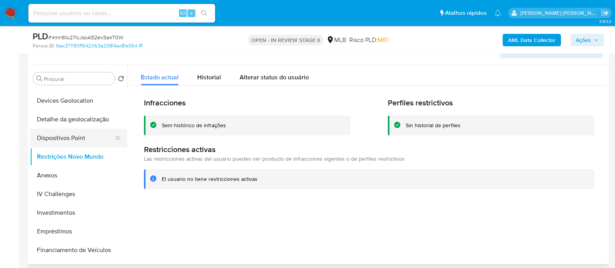
click at [87, 137] on button "Dispositivos Point" at bounding box center [75, 138] width 91 height 19
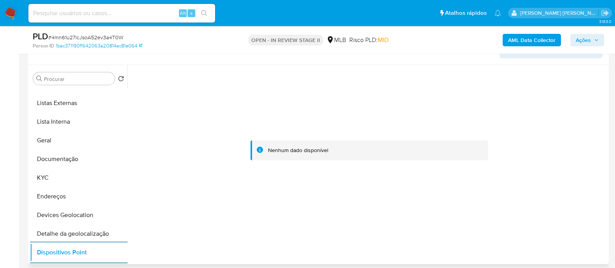
scroll to position [0, 0]
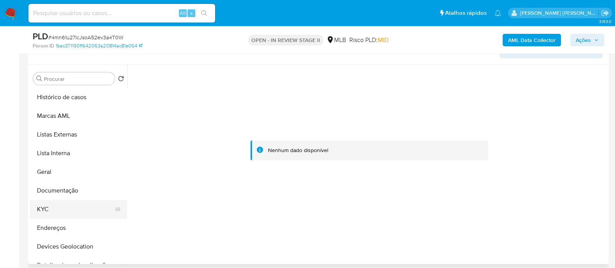
click at [51, 208] on button "KYC" at bounding box center [75, 209] width 91 height 19
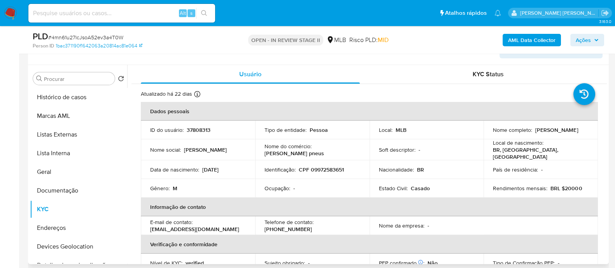
click at [330, 166] on p "CPF 09972583651" at bounding box center [321, 169] width 45 height 7
copy p "09972583651"
click at [79, 38] on span "# 4mn61u27lcJsoA52ev3a4T0W" at bounding box center [85, 37] width 75 height 8
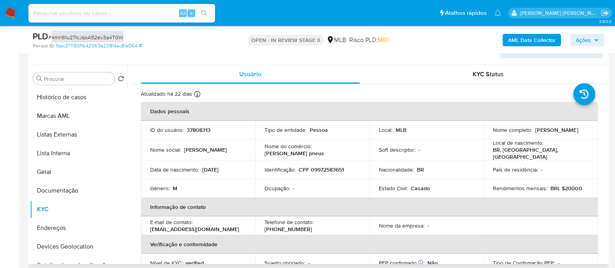
drag, startPoint x: 22, startPoint y: 153, endPoint x: 236, endPoint y: 87, distance: 223.7
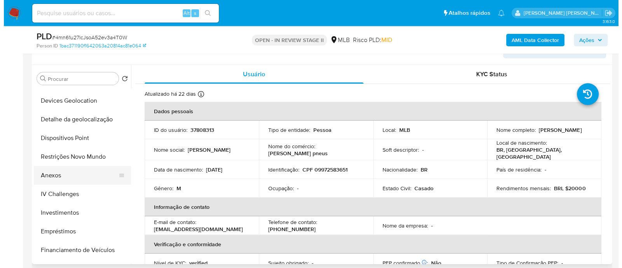
scroll to position [145, 0]
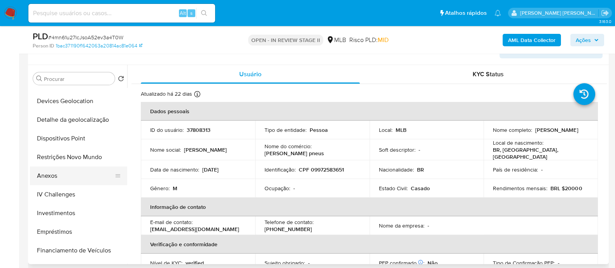
click at [54, 178] on button "Anexos" at bounding box center [75, 175] width 91 height 19
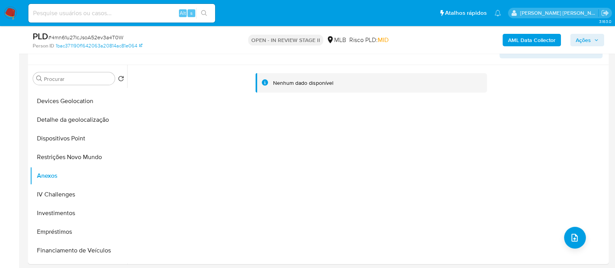
click at [525, 41] on b "AML Data Collector" at bounding box center [531, 40] width 47 height 12
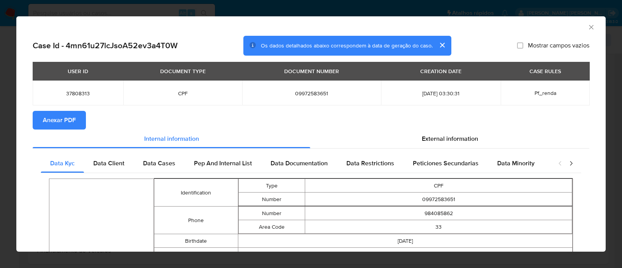
click at [54, 122] on span "Anexar PDF" at bounding box center [59, 120] width 33 height 17
click at [587, 29] on icon "Fechar a janela" at bounding box center [591, 27] width 8 height 8
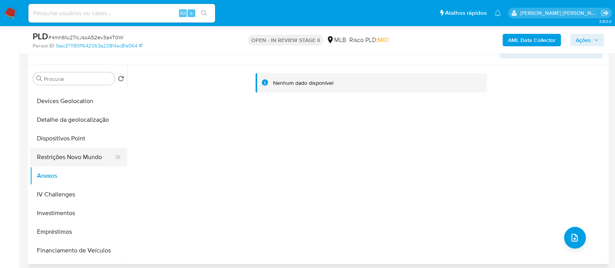
click at [72, 156] on button "Restrições Novo Mundo" at bounding box center [75, 157] width 91 height 19
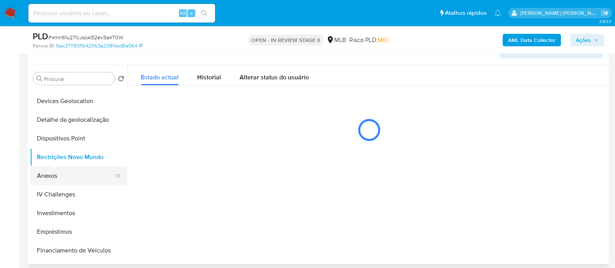
click at [52, 175] on button "Anexos" at bounding box center [75, 175] width 91 height 19
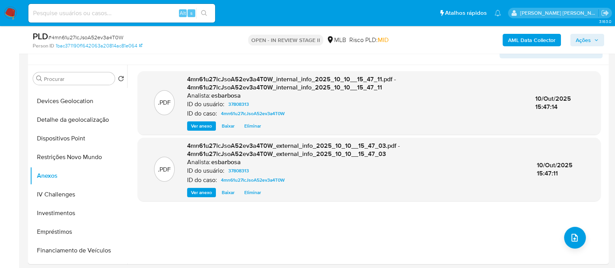
click at [66, 38] on span "# 4mn61u27lcJsoA52ev3a4T0W" at bounding box center [85, 37] width 75 height 8
copy span "4mn61u27lcJsoA52ev3a4T0W"
click at [572, 242] on button "upload-file" at bounding box center [575, 238] width 22 height 22
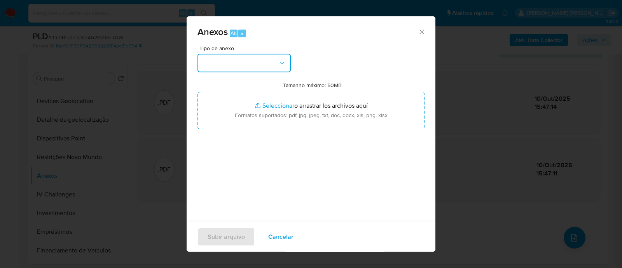
click at [262, 64] on button "button" at bounding box center [244, 63] width 93 height 19
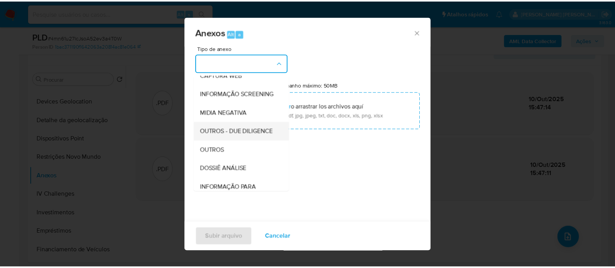
scroll to position [97, 0]
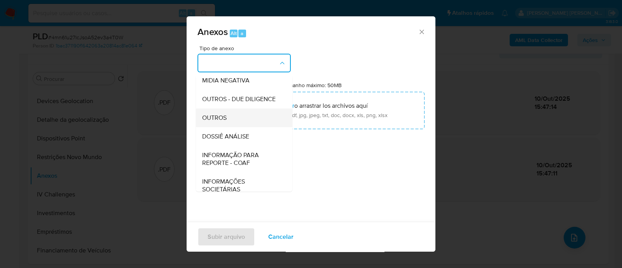
click at [219, 122] on span "OUTROS" at bounding box center [214, 118] width 24 height 8
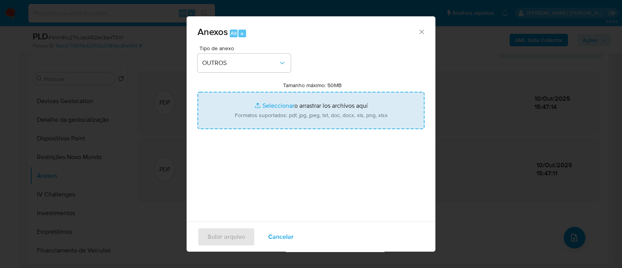
click at [266, 106] on input "Tamanho máximo: 50MB Seleccionar archivos" at bounding box center [311, 110] width 227 height 37
type input "C:\fakepath\Mulan 37808313_2025_10_09_17_43_12.xlsx"
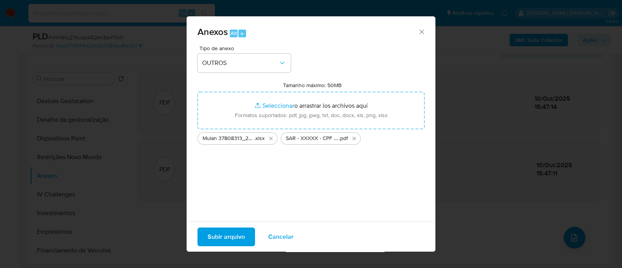
click at [222, 232] on span "Subir arquivo" at bounding box center [226, 236] width 37 height 17
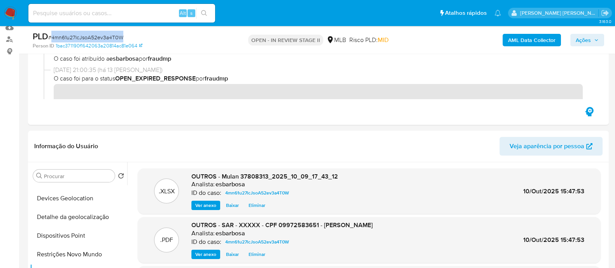
click at [580, 38] on span "Ações" at bounding box center [582, 40] width 15 height 12
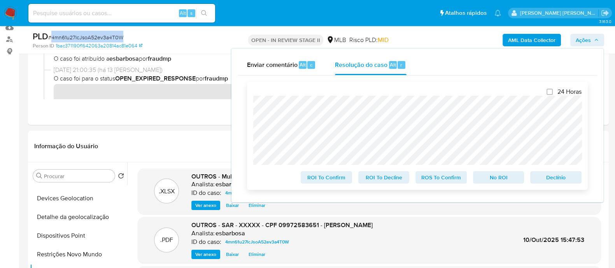
click at [449, 177] on span "ROS To Confirm" at bounding box center [441, 177] width 40 height 11
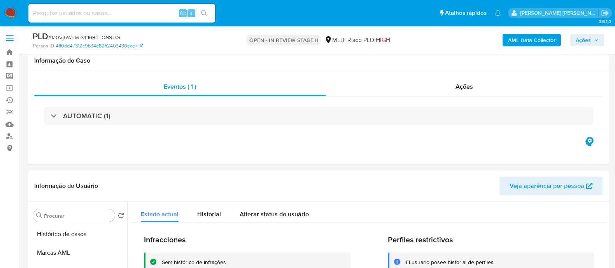
select select "10"
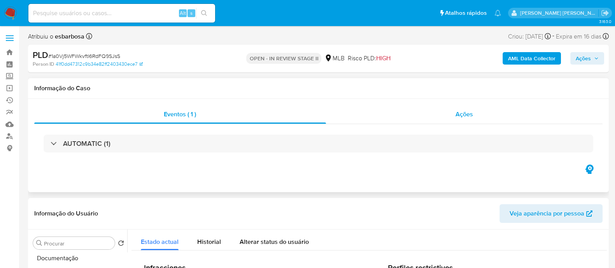
click at [365, 117] on div "Ações" at bounding box center [464, 114] width 277 height 19
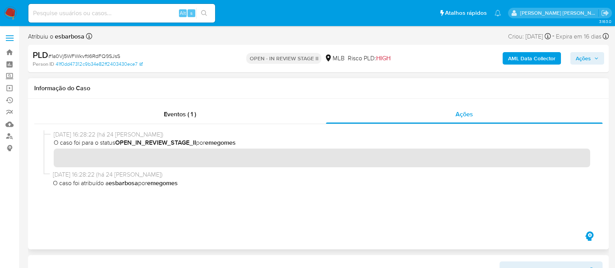
scroll to position [48, 0]
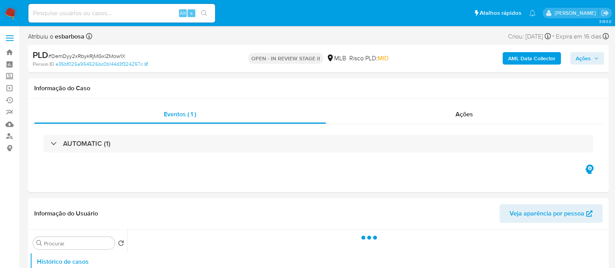
select select "10"
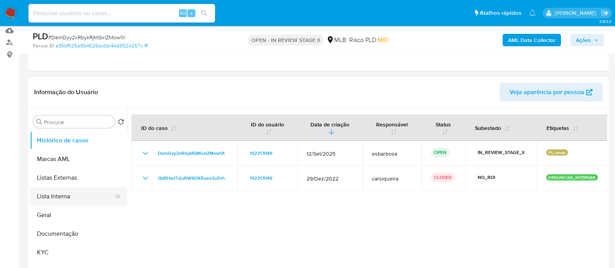
scroll to position [97, 0]
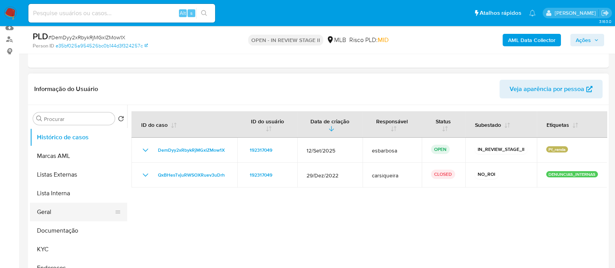
click at [51, 211] on button "Geral" at bounding box center [75, 212] width 91 height 19
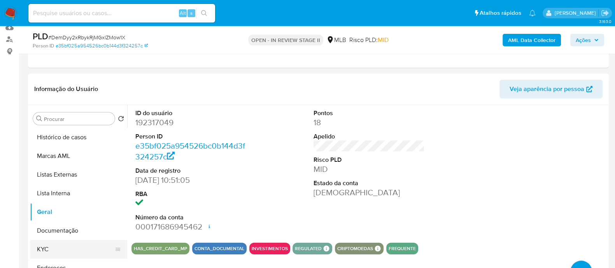
click at [52, 252] on button "KYC" at bounding box center [75, 249] width 91 height 19
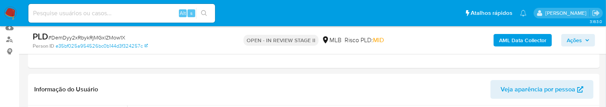
click at [347, 16] on ul "Pausado Ver notificaciones Alt s Atalhos rápidos Presiona las siguientes teclas…" at bounding box center [277, 12] width 506 height 19
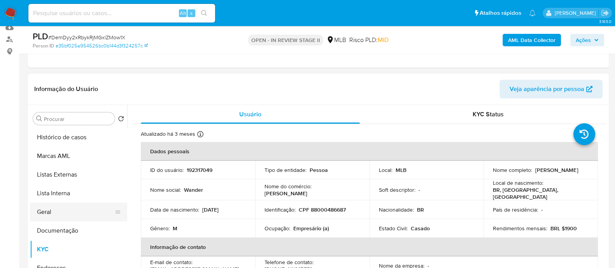
click at [51, 212] on button "Geral" at bounding box center [75, 212] width 91 height 19
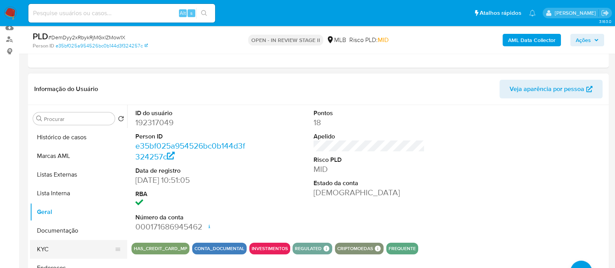
click at [49, 246] on button "KYC" at bounding box center [75, 249] width 91 height 19
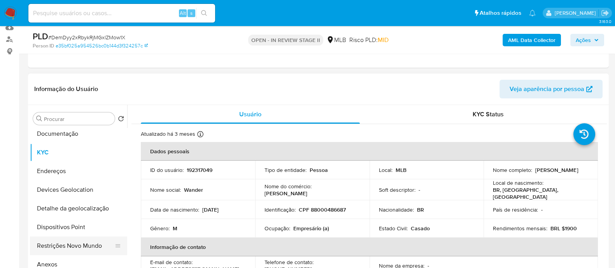
click at [73, 242] on button "Restrições Novo Mundo" at bounding box center [75, 245] width 91 height 19
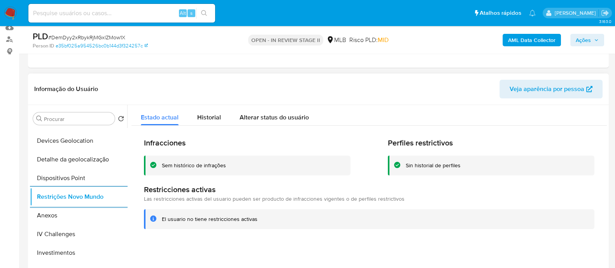
click at [202, 162] on div "Sem histórico de infrações" at bounding box center [194, 165] width 64 height 7
click at [201, 168] on div "Sem histórico de infrações" at bounding box center [194, 165] width 64 height 7
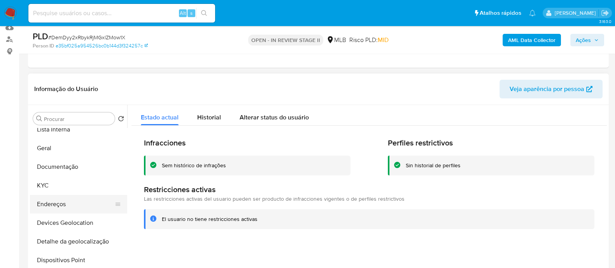
scroll to position [48, 0]
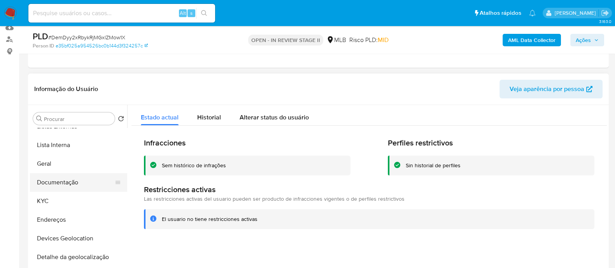
click at [68, 185] on button "Documentação" at bounding box center [75, 182] width 91 height 19
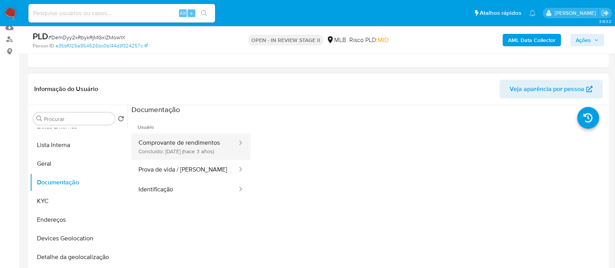
click at [190, 139] on button "Comprovante de rendimentos Concluído: 27/04/2022 (hace 3 años)" at bounding box center [184, 146] width 107 height 26
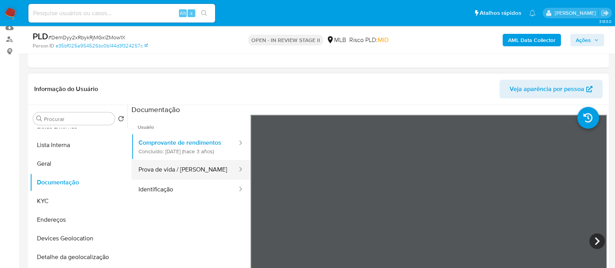
click at [171, 180] on button "Prova de vida / Selfie" at bounding box center [184, 170] width 107 height 20
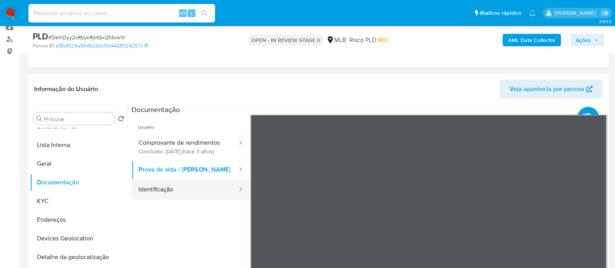
click at [162, 196] on button "Identificação" at bounding box center [184, 190] width 107 height 20
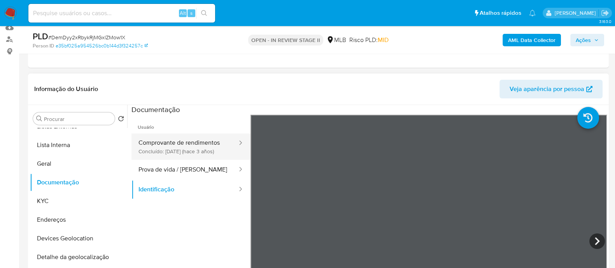
click at [175, 145] on button "Comprovante de rendimentos Concluído: 27/04/2022 (hace 3 años)" at bounding box center [184, 146] width 107 height 26
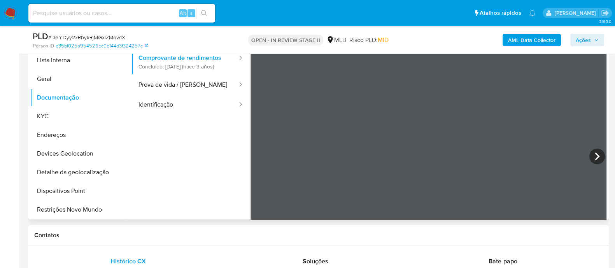
scroll to position [1015, 0]
drag, startPoint x: 607, startPoint y: 158, endPoint x: 607, endPoint y: 173, distance: 14.4
click at [607, 173] on div "Procurar Retornar ao pedido padrão Histórico de casos Marcas AML Listas Externa…" at bounding box center [318, 119] width 580 height 199
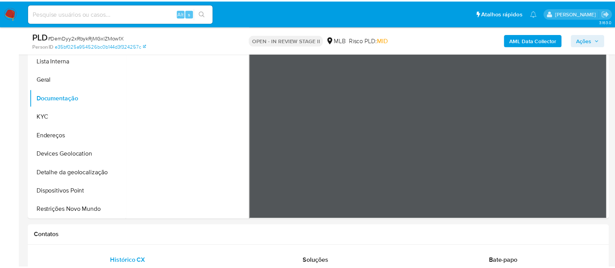
scroll to position [0, 0]
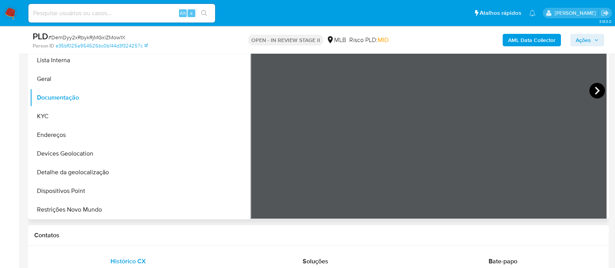
click at [589, 90] on icon at bounding box center [597, 91] width 16 height 16
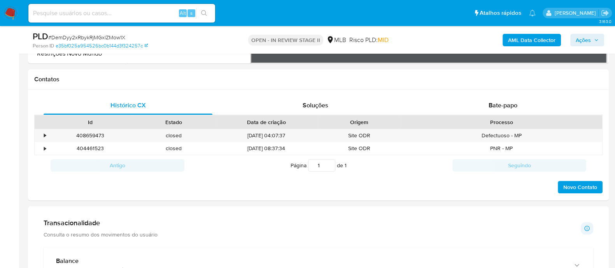
scroll to position [428, 0]
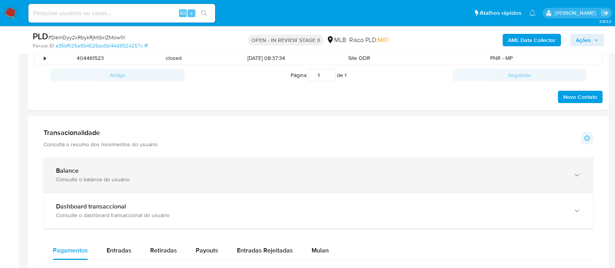
click at [188, 180] on div "Consulte o balance do usuário" at bounding box center [310, 179] width 509 height 7
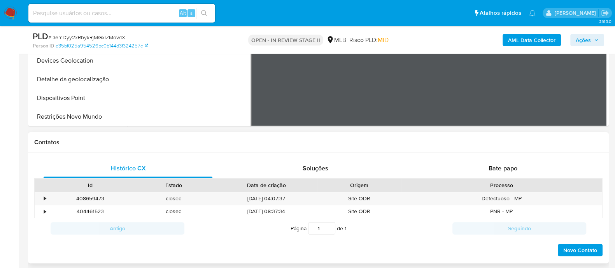
scroll to position [136, 0]
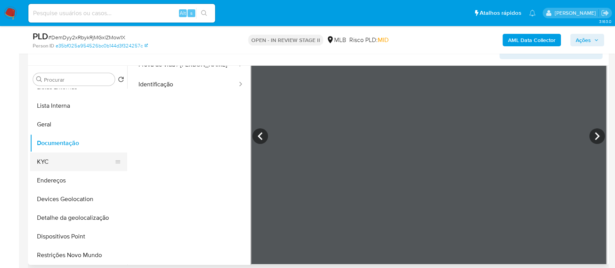
click at [52, 166] on button "KYC" at bounding box center [75, 161] width 91 height 19
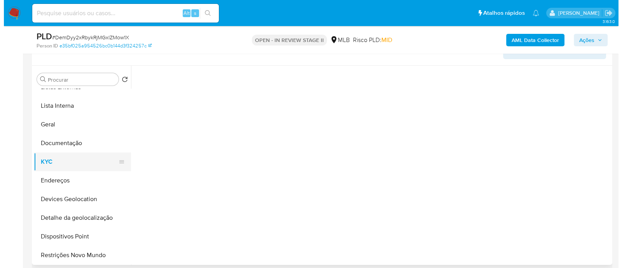
scroll to position [0, 0]
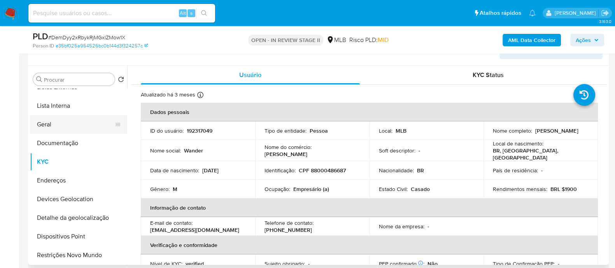
click at [56, 123] on button "Geral" at bounding box center [75, 124] width 91 height 19
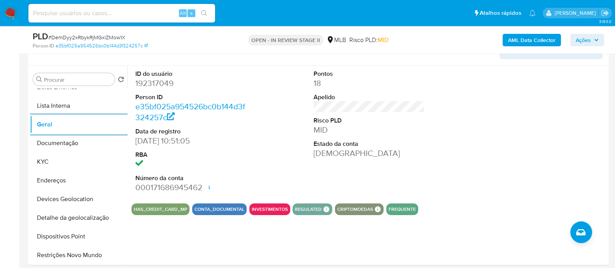
click at [525, 44] on b "AML Data Collector" at bounding box center [531, 40] width 47 height 12
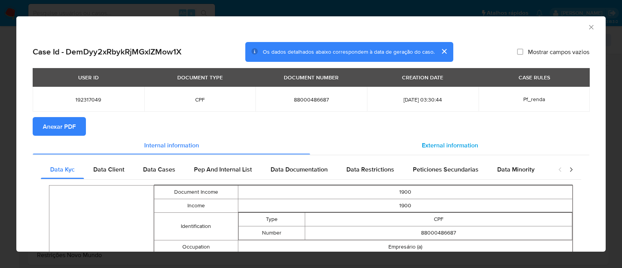
click at [428, 142] on span "External information" at bounding box center [450, 144] width 56 height 9
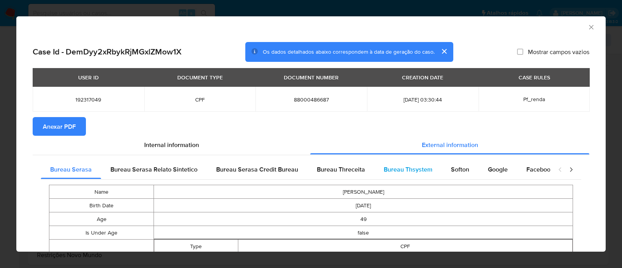
click at [411, 166] on span "Bureau Thsystem" at bounding box center [408, 169] width 49 height 9
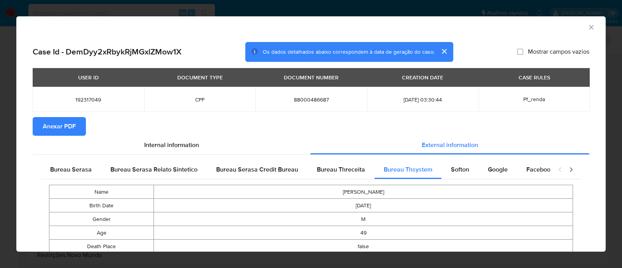
click at [66, 125] on span "Anexar PDF" at bounding box center [59, 126] width 33 height 17
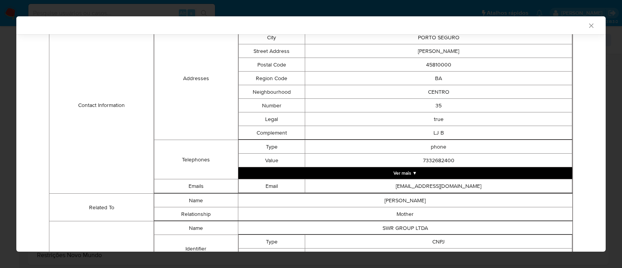
scroll to position [371, 0]
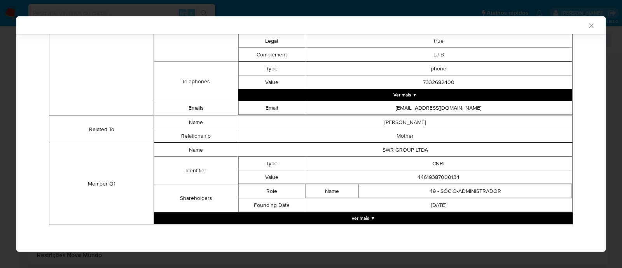
click at [433, 178] on td "44619387000134" at bounding box center [438, 177] width 267 height 14
copy td "44619387000134"
click at [360, 216] on button "Ver mais ▼" at bounding box center [363, 218] width 419 height 12
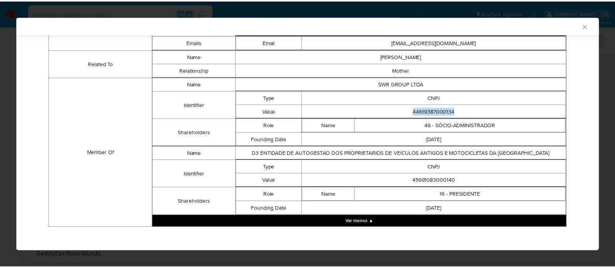
scroll to position [441, 0]
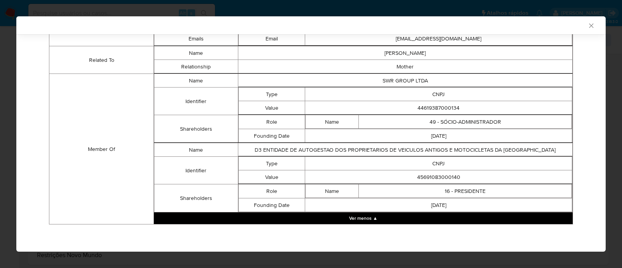
click at [433, 175] on td "45691083000140" at bounding box center [438, 177] width 267 height 14
copy td "45691083000140"
click at [440, 104] on td "44619387000134" at bounding box center [438, 108] width 267 height 14
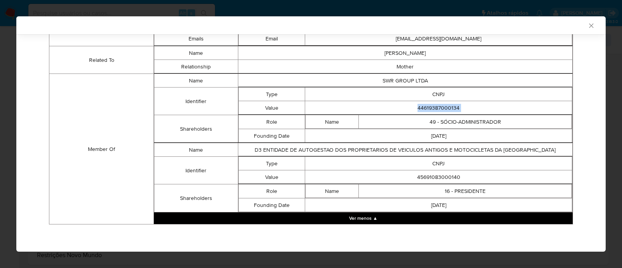
click at [440, 104] on td "44619387000134" at bounding box center [438, 108] width 267 height 14
copy td "44619387000134"
click at [587, 24] on icon "Fechar a janela" at bounding box center [591, 26] width 8 height 8
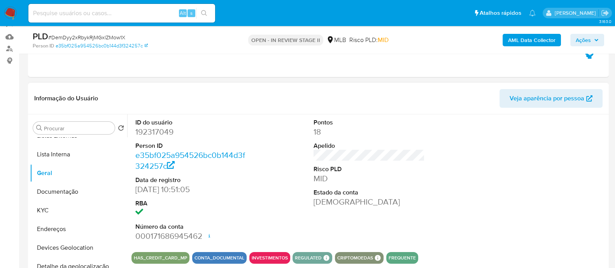
scroll to position [0, 0]
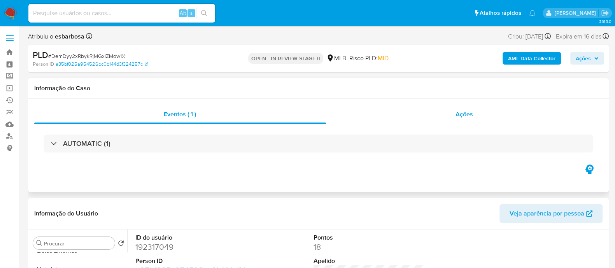
click at [369, 120] on div "Ações" at bounding box center [464, 114] width 277 height 19
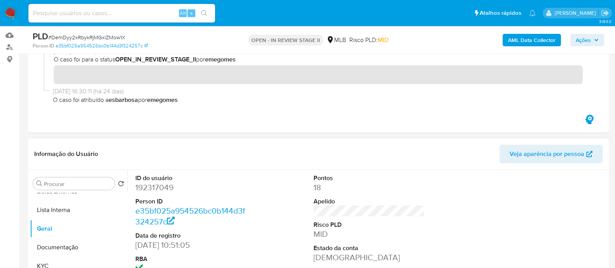
scroll to position [146, 0]
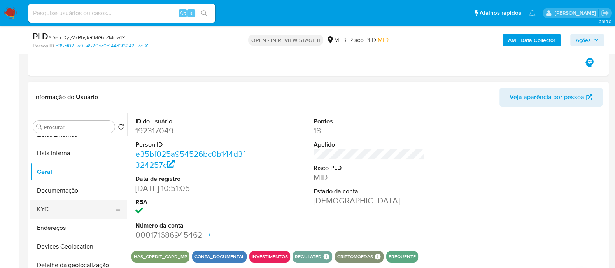
click at [65, 209] on button "KYC" at bounding box center [75, 209] width 91 height 19
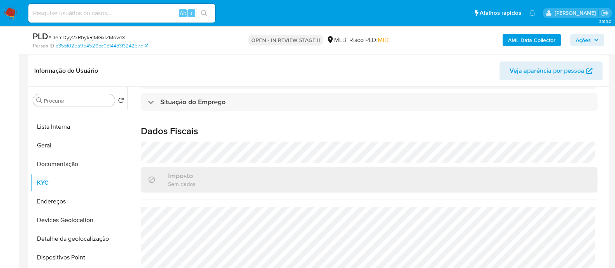
scroll to position [194, 0]
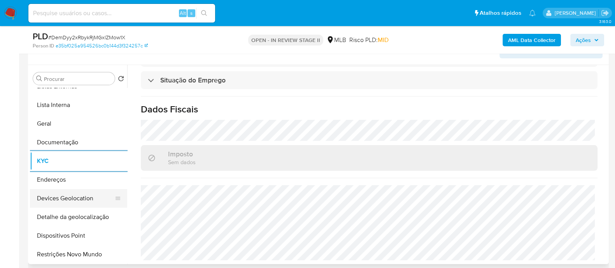
click at [80, 195] on button "Devices Geolocation" at bounding box center [75, 198] width 91 height 19
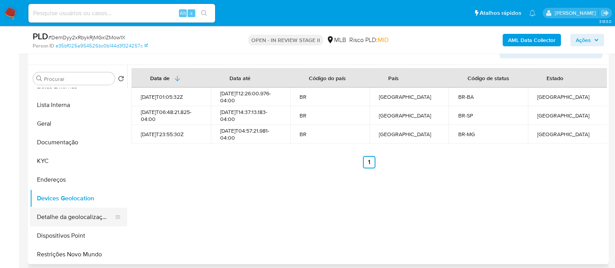
drag, startPoint x: 68, startPoint y: 233, endPoint x: 77, endPoint y: 219, distance: 16.8
click at [68, 234] on button "Dispositivos Point" at bounding box center [78, 235] width 97 height 19
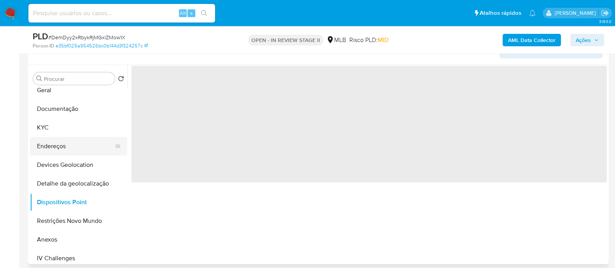
scroll to position [97, 0]
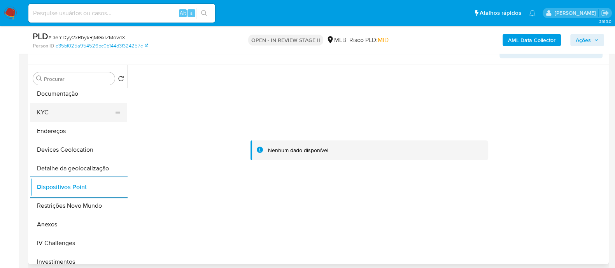
click at [56, 115] on button "KYC" at bounding box center [75, 112] width 91 height 19
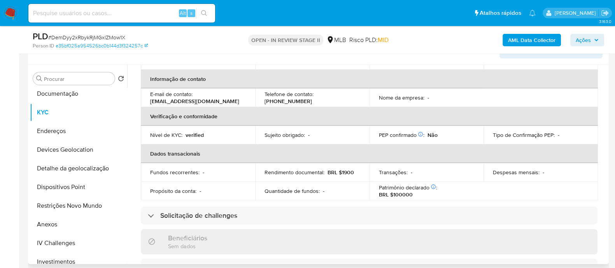
scroll to position [46, 0]
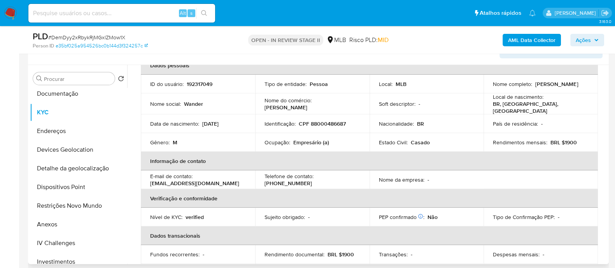
click at [332, 121] on p "CPF 88000486687" at bounding box center [322, 123] width 47 height 7
copy p "88000486687"
click at [321, 121] on p "CPF 88000486687" at bounding box center [322, 123] width 47 height 7
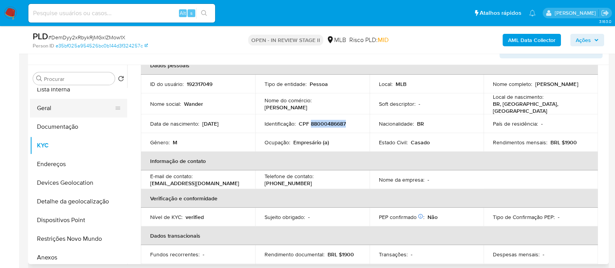
scroll to position [48, 0]
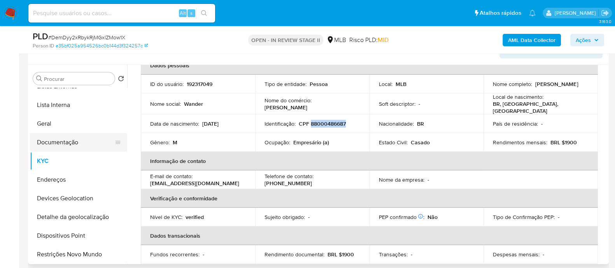
click at [42, 149] on button "Documentação" at bounding box center [75, 142] width 91 height 19
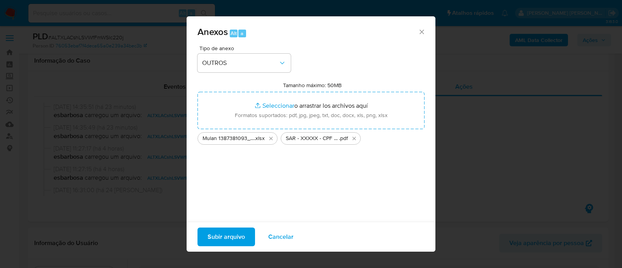
select select "10"
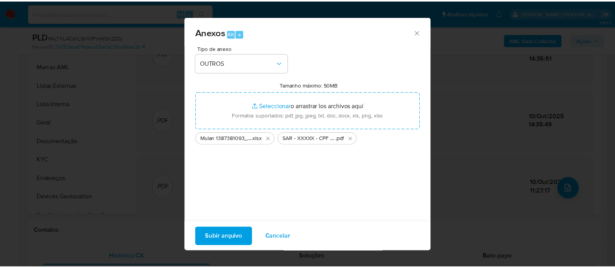
scroll to position [146, 0]
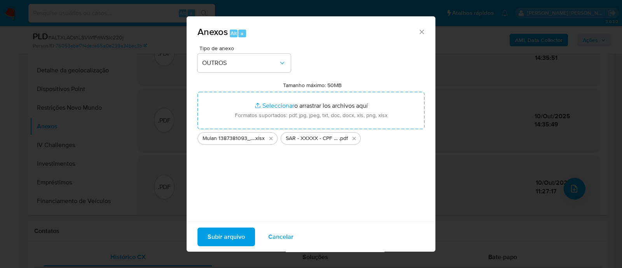
click at [225, 236] on span "Subir arquivo" at bounding box center [226, 236] width 37 height 17
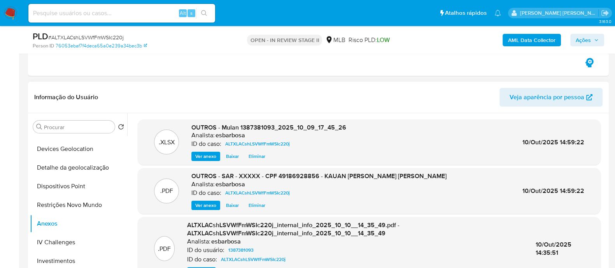
scroll to position [42, 0]
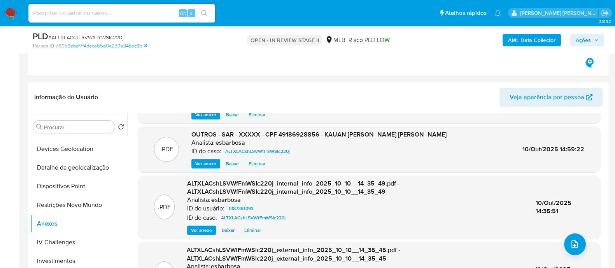
click at [579, 44] on span "Ações" at bounding box center [582, 40] width 15 height 12
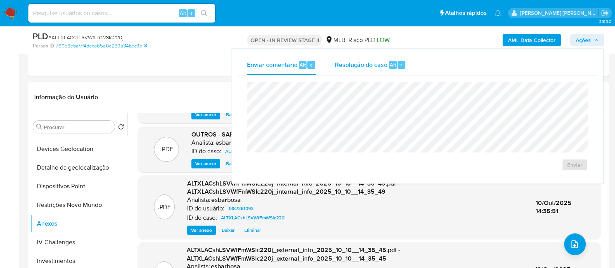
click at [350, 66] on span "Resolução do caso" at bounding box center [361, 64] width 52 height 9
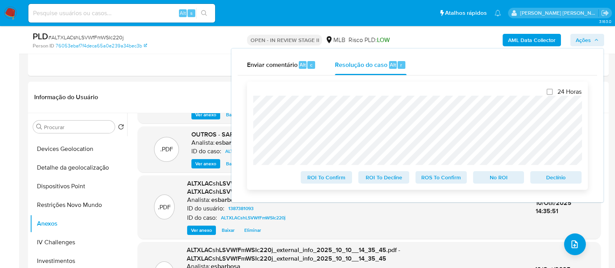
click at [440, 179] on span "ROS To Confirm" at bounding box center [441, 177] width 40 height 11
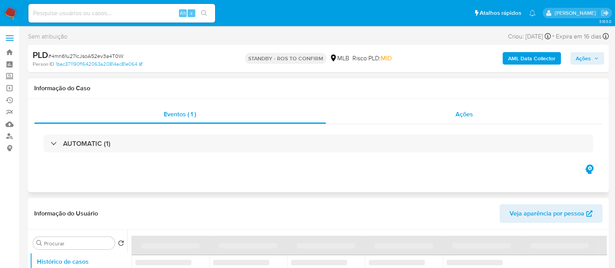
select select "10"
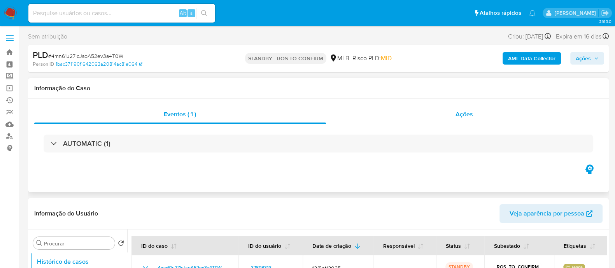
click at [380, 119] on div "Ações" at bounding box center [464, 114] width 277 height 19
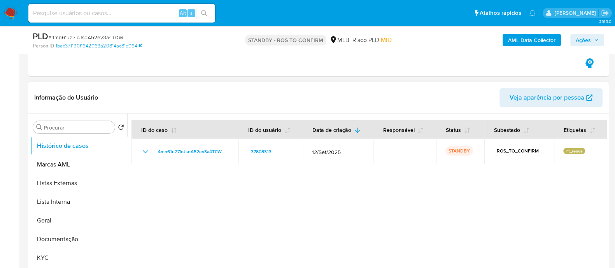
scroll to position [146, 0]
click at [39, 217] on button "Geral" at bounding box center [75, 220] width 91 height 19
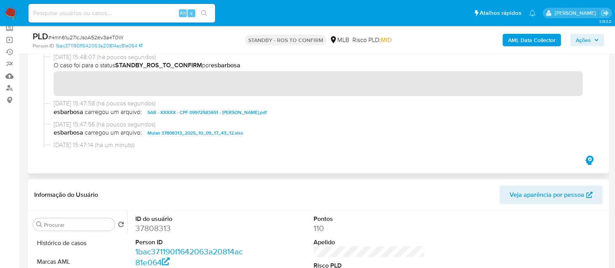
scroll to position [0, 0]
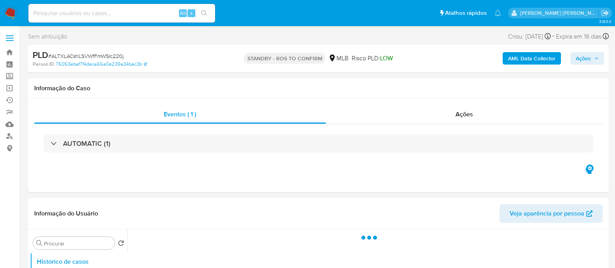
select select "10"
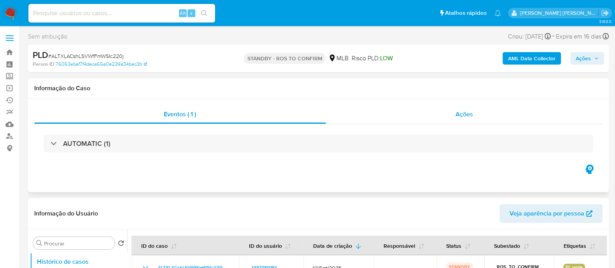
click at [381, 117] on div "Ações" at bounding box center [464, 114] width 277 height 19
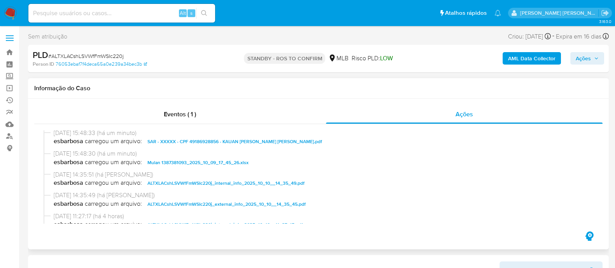
scroll to position [97, 0]
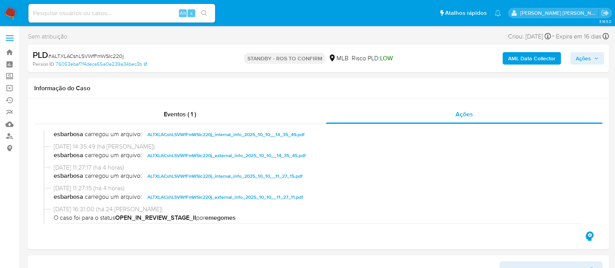
click at [74, 55] on span "# ALTXLACshLSVWfFmWSIc220j" at bounding box center [85, 56] width 75 height 8
copy span "ALTXLACshLSVWfFmWSIc220j"
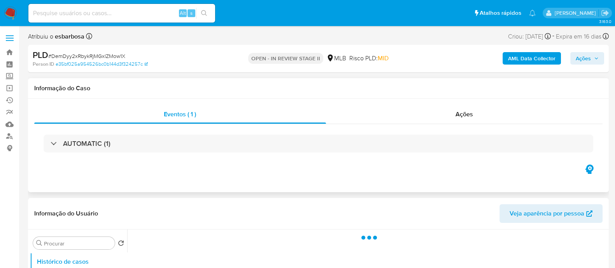
click at [368, 124] on div "Eventos ( 1 ) Ações AUTOMATIC (1)" at bounding box center [318, 134] width 568 height 58
select select "10"
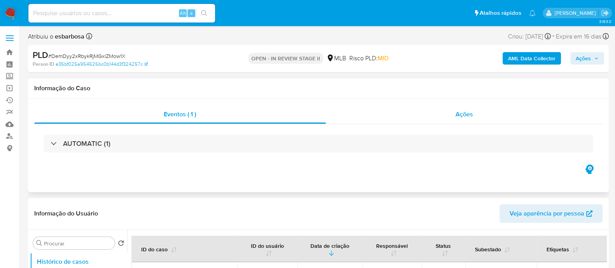
click at [367, 119] on div "Ações" at bounding box center [464, 114] width 277 height 19
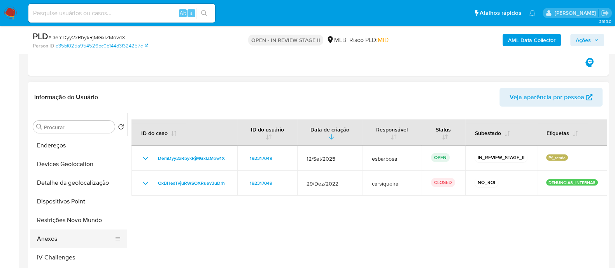
scroll to position [146, 0]
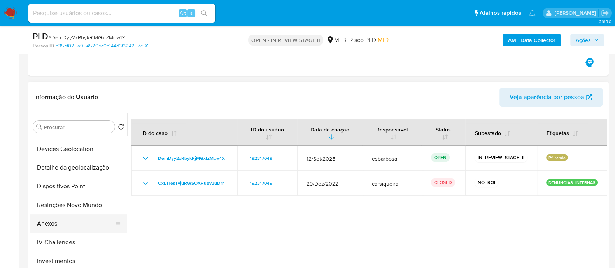
click at [56, 229] on button "Anexos" at bounding box center [75, 223] width 91 height 19
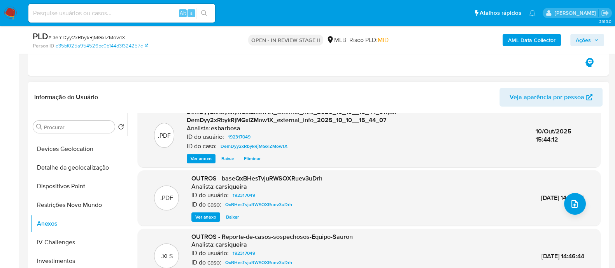
scroll to position [194, 0]
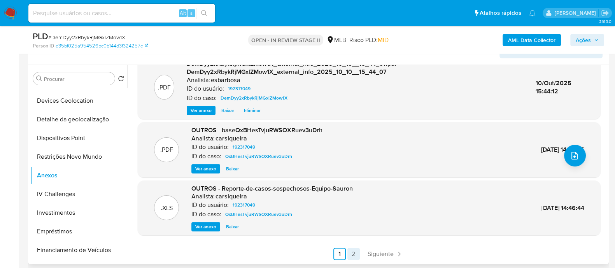
click at [349, 253] on link "2" at bounding box center [353, 254] width 12 height 12
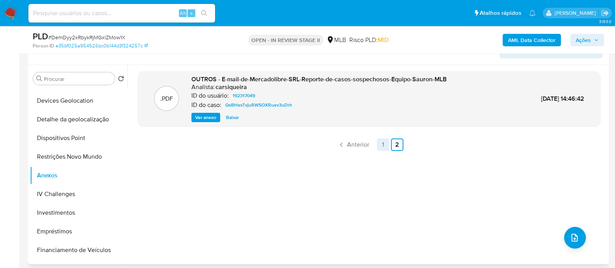
click at [379, 145] on link "1" at bounding box center [383, 144] width 12 height 12
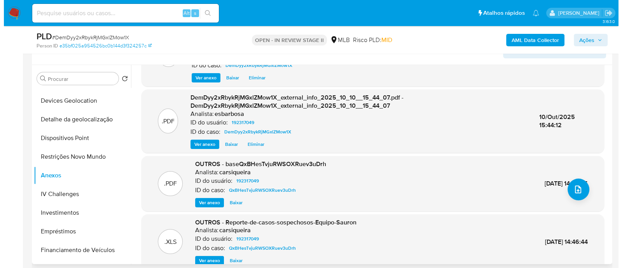
scroll to position [82, 0]
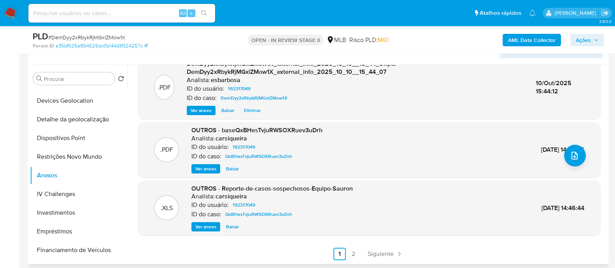
click at [208, 168] on span "Ver anexo" at bounding box center [205, 169] width 21 height 8
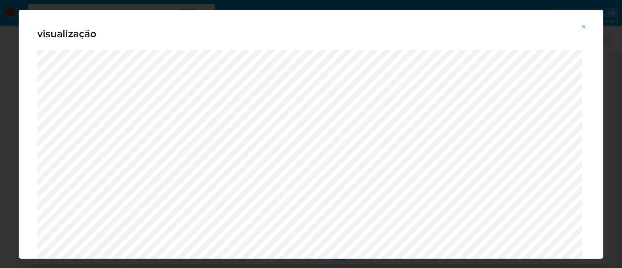
click at [582, 26] on icon "Attachment preview" at bounding box center [584, 27] width 6 height 6
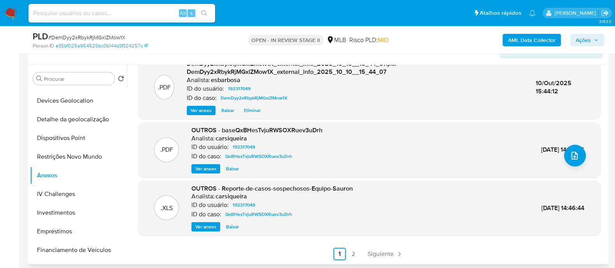
click at [206, 224] on span "Ver anexo" at bounding box center [205, 227] width 21 height 8
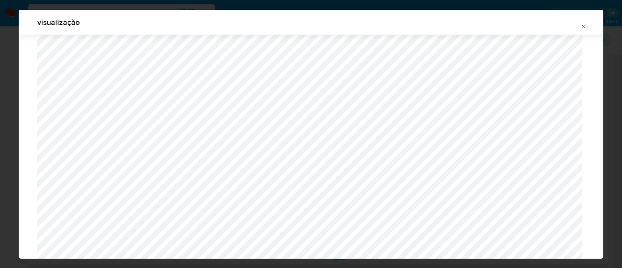
click at [585, 26] on icon "Attachment preview" at bounding box center [584, 27] width 6 height 6
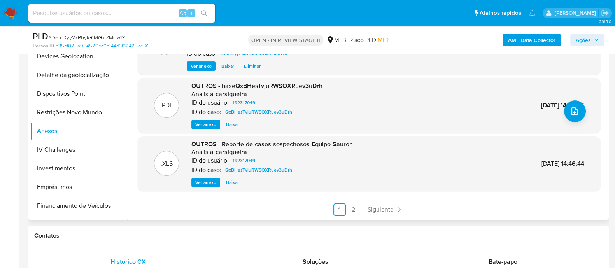
scroll to position [292, 0]
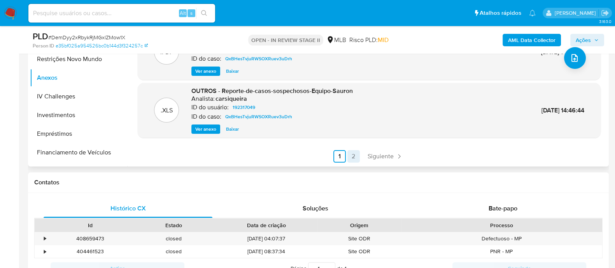
click at [354, 154] on link "2" at bounding box center [353, 156] width 12 height 12
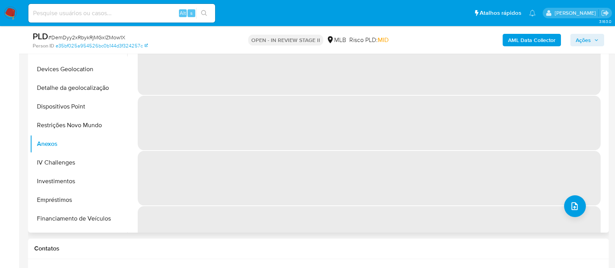
scroll to position [146, 0]
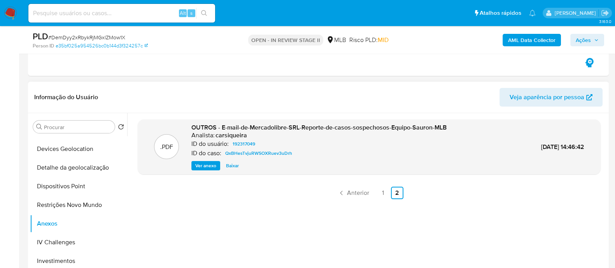
click at [206, 162] on span "Ver anexo" at bounding box center [205, 166] width 21 height 8
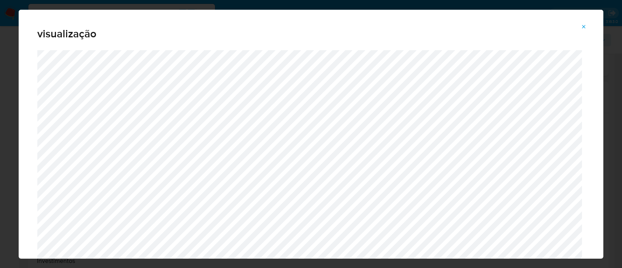
click at [585, 26] on icon "Attachment preview" at bounding box center [584, 27] width 6 height 6
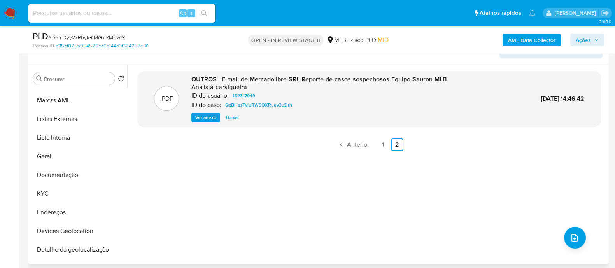
scroll to position [0, 0]
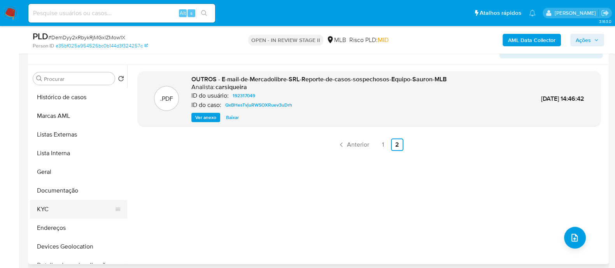
click at [45, 210] on button "KYC" at bounding box center [75, 209] width 91 height 19
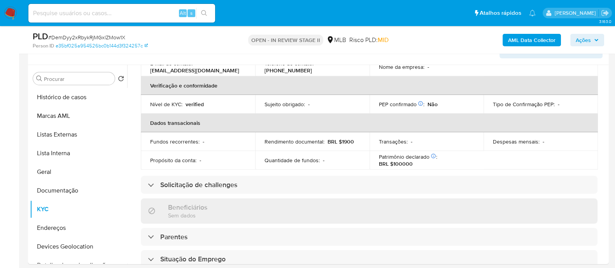
scroll to position [143, 0]
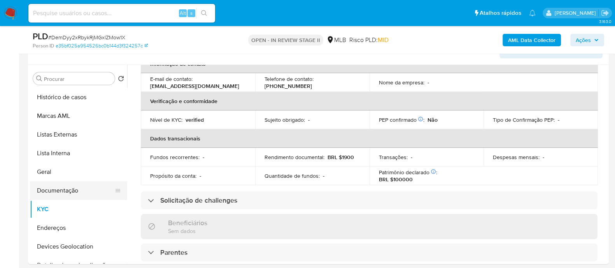
click at [48, 190] on button "Documentação" at bounding box center [75, 190] width 91 height 19
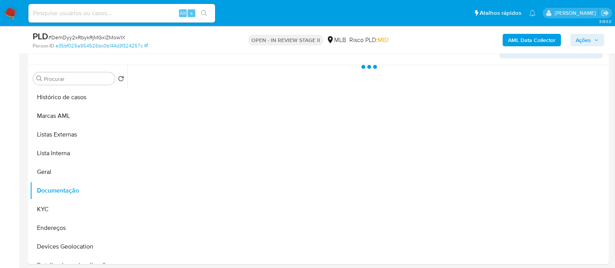
scroll to position [0, 0]
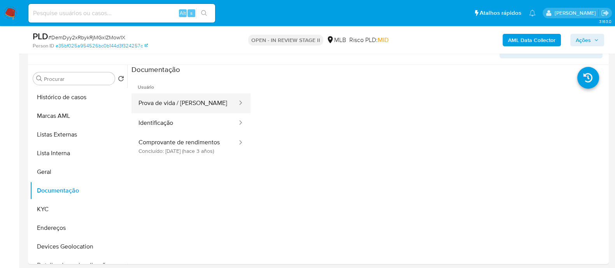
click at [188, 100] on button "Prova de vida / [PERSON_NAME]" at bounding box center [184, 103] width 107 height 20
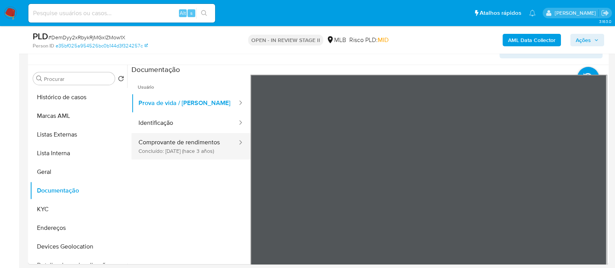
click at [185, 144] on button "Comprovante de rendimentos Concluído: 27/04/2022 (hace 3 años)" at bounding box center [184, 146] width 107 height 26
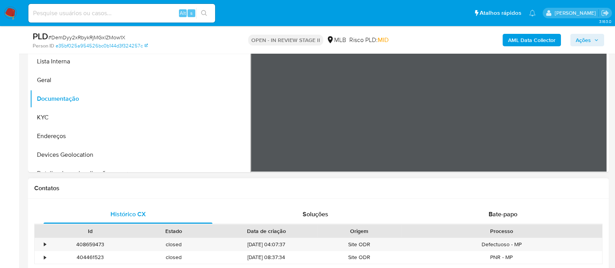
scroll to position [388, 0]
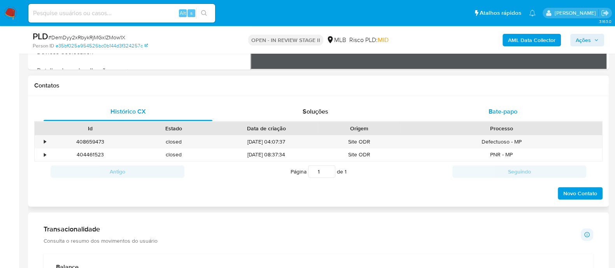
click at [495, 107] on span "Bate-papo" at bounding box center [502, 111] width 29 height 9
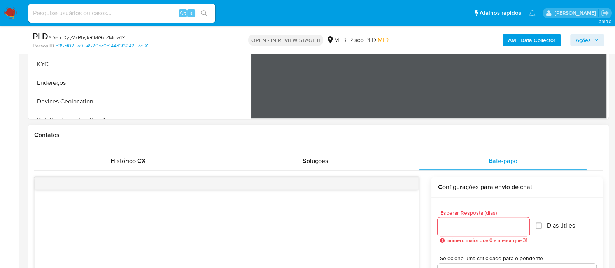
scroll to position [194, 0]
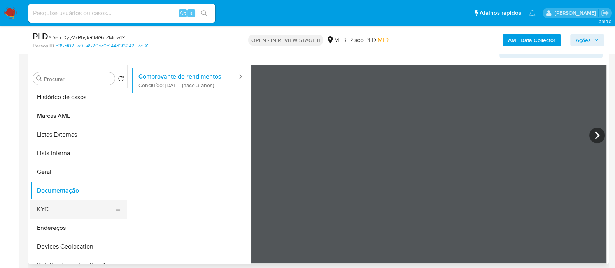
click at [52, 209] on button "KYC" at bounding box center [75, 209] width 91 height 19
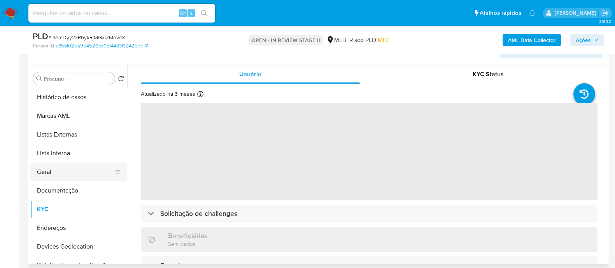
scroll to position [48, 0]
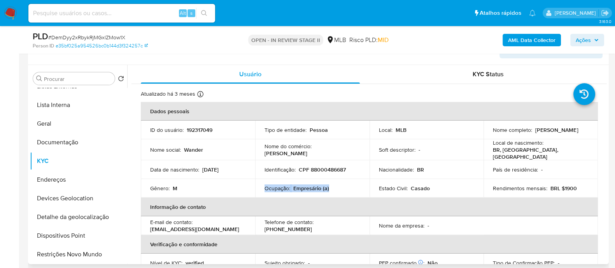
drag, startPoint x: 325, startPoint y: 186, endPoint x: 264, endPoint y: 186, distance: 61.0
click at [264, 186] on div "Ocupação : Empresário (a)" at bounding box center [312, 188] width 96 height 7
copy div "Ocupação : Empresário (a)"
drag, startPoint x: 580, startPoint y: 42, endPoint x: 552, endPoint y: 46, distance: 28.6
click at [580, 42] on span "Ações" at bounding box center [582, 40] width 15 height 12
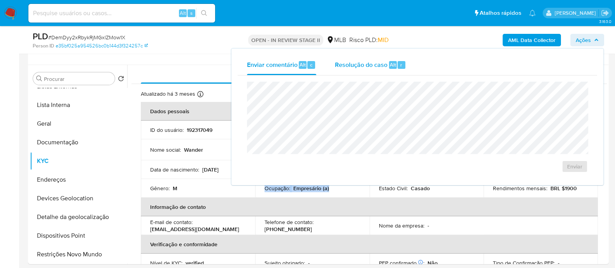
click at [360, 66] on span "Resolução do caso" at bounding box center [361, 64] width 52 height 9
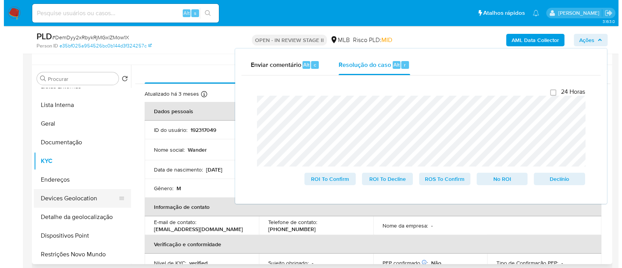
scroll to position [146, 0]
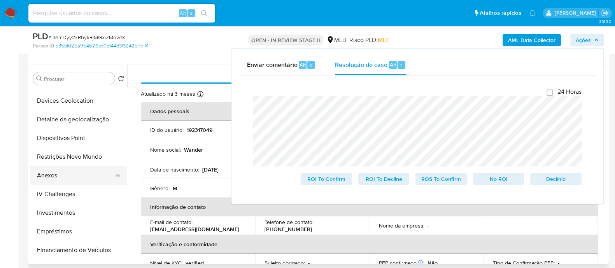
click at [57, 176] on button "Anexos" at bounding box center [75, 175] width 91 height 19
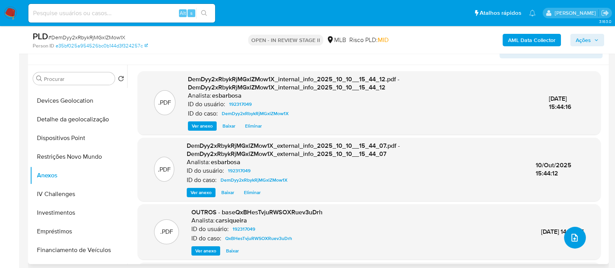
click at [572, 240] on icon "upload-file" at bounding box center [574, 238] width 6 height 8
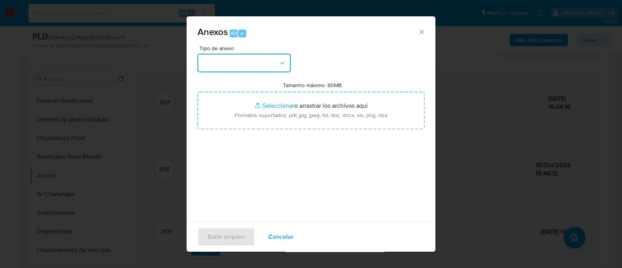
click at [235, 54] on button "button" at bounding box center [244, 63] width 93 height 19
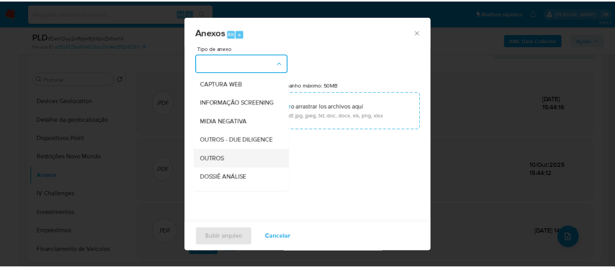
scroll to position [120, 0]
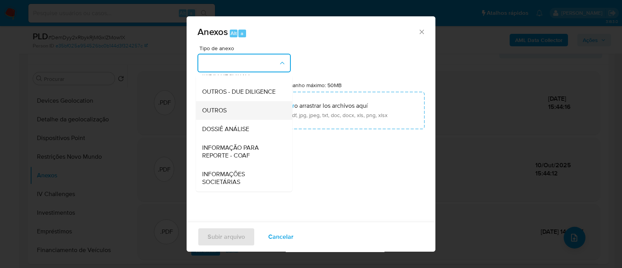
click at [225, 107] on span "OUTROS" at bounding box center [214, 111] width 24 height 8
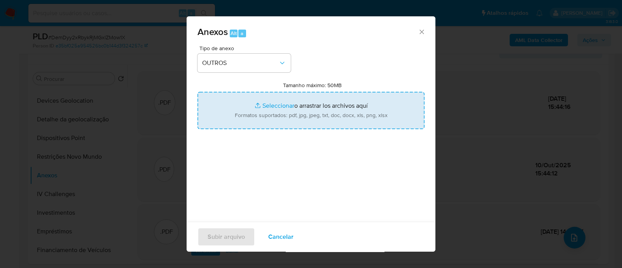
click at [276, 106] on input "Tamanho máximo: 50MB Seleccionar archivos" at bounding box center [311, 110] width 227 height 37
type input "C:\fakepath\SAR - XXXX - CPF 88000486687 - WANDER OLIVEIRA CAMPOS.pdf"
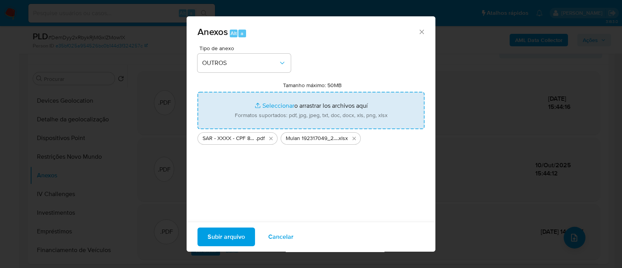
click at [229, 239] on span "Subir arquivo" at bounding box center [226, 236] width 37 height 17
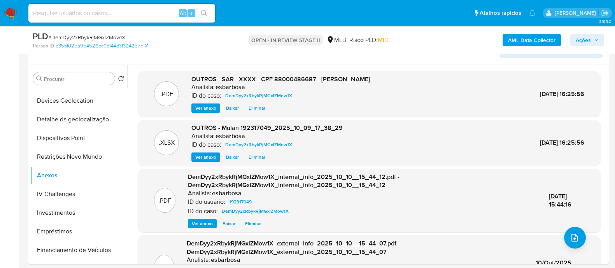
click at [587, 40] on span "Ações" at bounding box center [582, 40] width 15 height 12
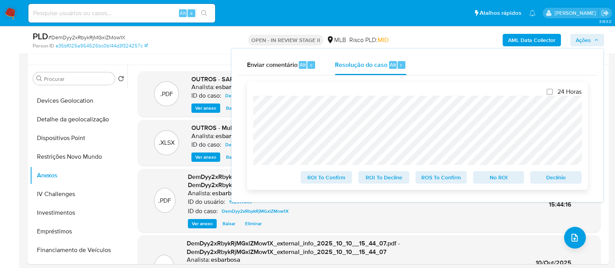
click at [439, 181] on span "ROS To Confirm" at bounding box center [441, 177] width 40 height 11
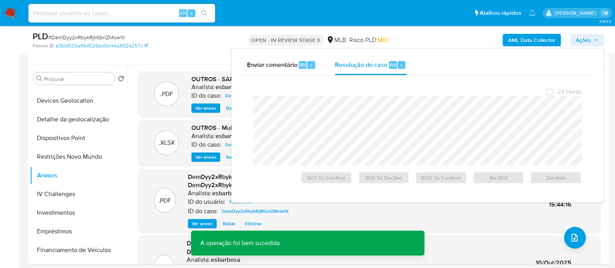
click at [94, 38] on span "# DemDyy2xRbykRjMGxlZMow1X" at bounding box center [86, 37] width 77 height 8
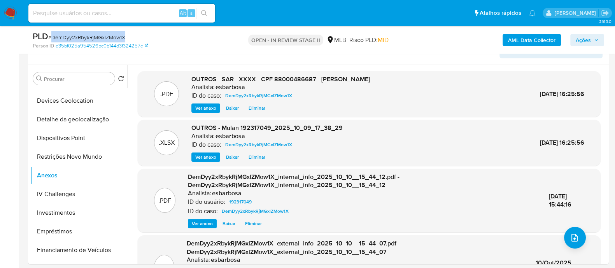
click at [94, 38] on span "# DemDyy2xRbykRjMGxlZMow1X" at bounding box center [86, 37] width 77 height 8
copy span "DemDyy2xRbykRjMGxlZMow1X"
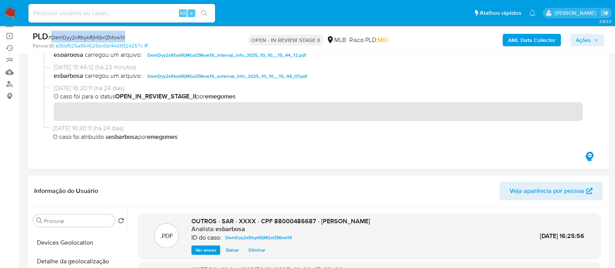
scroll to position [48, 0]
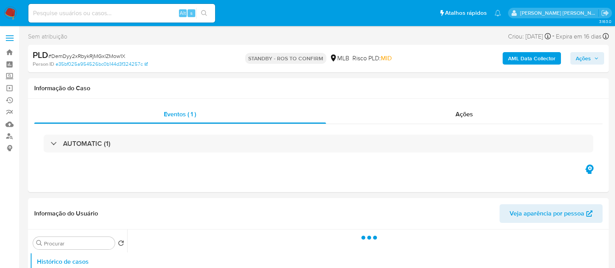
select select "10"
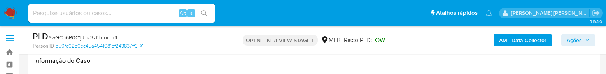
select select "10"
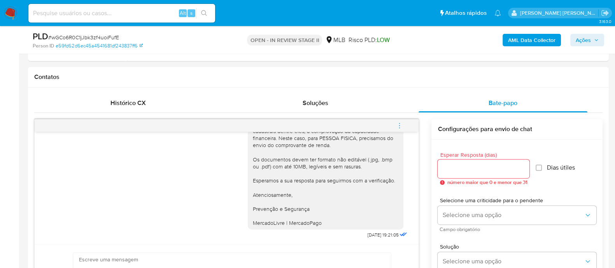
scroll to position [106, 0]
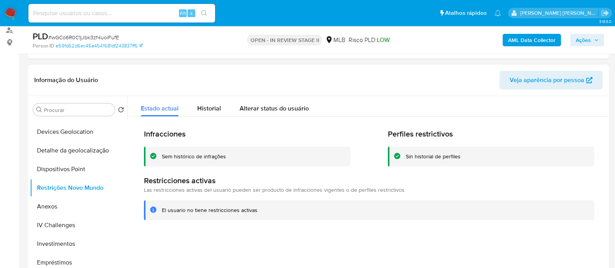
click at [203, 73] on div "Sem histórico de infrações" at bounding box center [194, 156] width 64 height 7
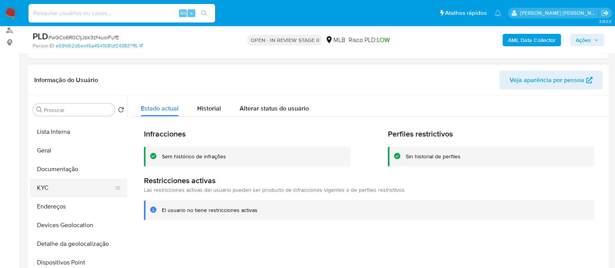
scroll to position [48, 0]
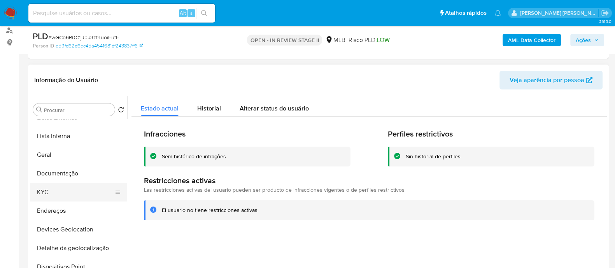
click at [62, 73] on button "KYC" at bounding box center [75, 192] width 91 height 19
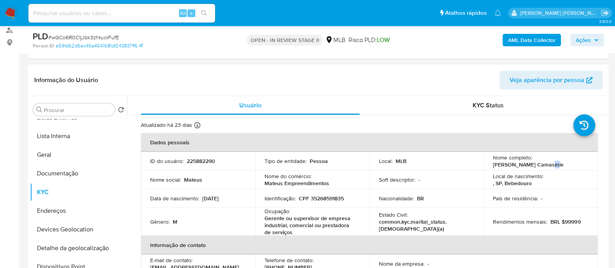
click at [544, 73] on p "[PERSON_NAME] Camasmie" at bounding box center [528, 164] width 71 height 7
drag, startPoint x: 544, startPoint y: 163, endPoint x: 540, endPoint y: 163, distance: 3.9
click at [542, 73] on p "[PERSON_NAME] Camasmie" at bounding box center [528, 164] width 71 height 7
click at [540, 73] on p "[PERSON_NAME] Camasmie" at bounding box center [528, 164] width 71 height 7
click at [539, 73] on p "[PERSON_NAME] Camasmie" at bounding box center [528, 164] width 71 height 7
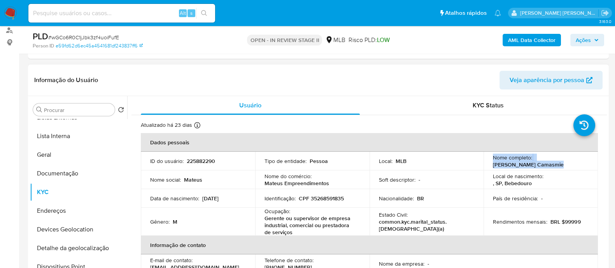
click at [539, 73] on p "[PERSON_NAME] Camasmie" at bounding box center [528, 164] width 71 height 7
click at [555, 73] on td "Nome completo : [PERSON_NAME] Camasmie" at bounding box center [540, 161] width 114 height 19
click at [562, 73] on div "Nome completo : [PERSON_NAME] Camasmie" at bounding box center [541, 161] width 96 height 14
drag, startPoint x: 560, startPoint y: 163, endPoint x: 489, endPoint y: 164, distance: 71.2
click at [489, 73] on td "Nome completo : [PERSON_NAME] Camasmie" at bounding box center [540, 161] width 114 height 19
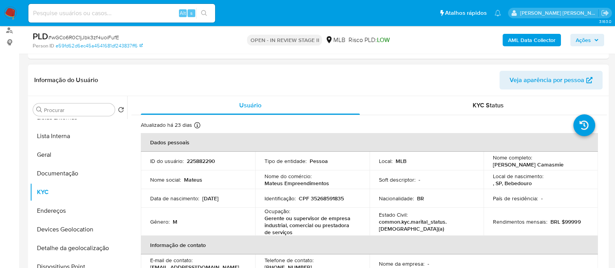
copy p "[PERSON_NAME] Camasmie"
click at [330, 73] on p "CPF 35268591835" at bounding box center [321, 198] width 45 height 7
copy p "35268591835"
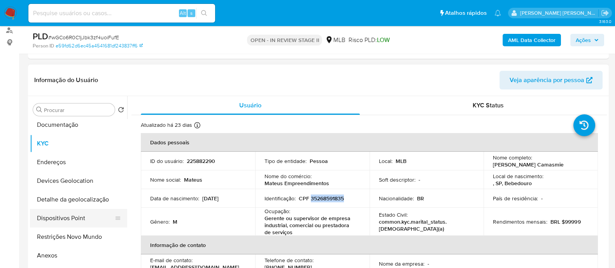
click at [84, 73] on button "Dispositivos Point" at bounding box center [75, 218] width 91 height 19
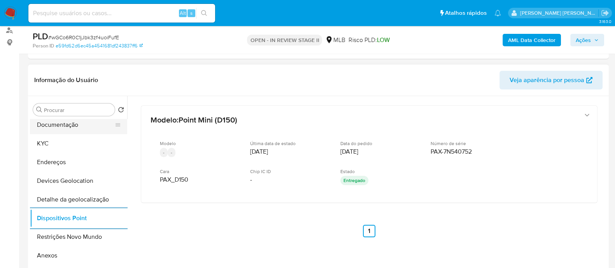
click at [59, 73] on button "Documentação" at bounding box center [75, 124] width 91 height 19
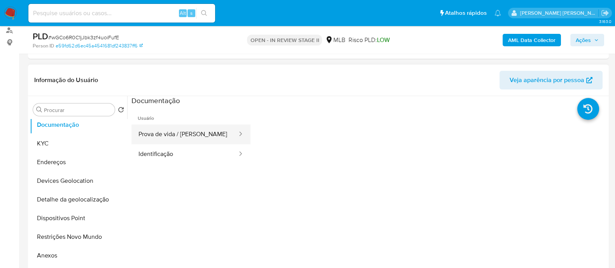
click at [174, 73] on button "Prova de vida / [PERSON_NAME]" at bounding box center [184, 134] width 107 height 20
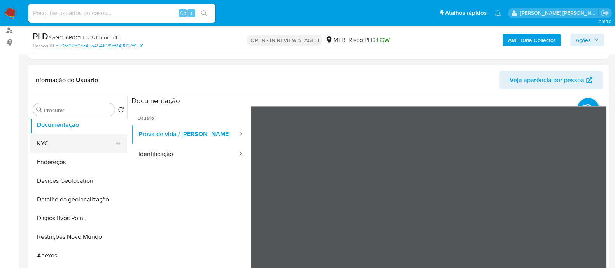
click at [66, 73] on button "KYC" at bounding box center [75, 143] width 91 height 19
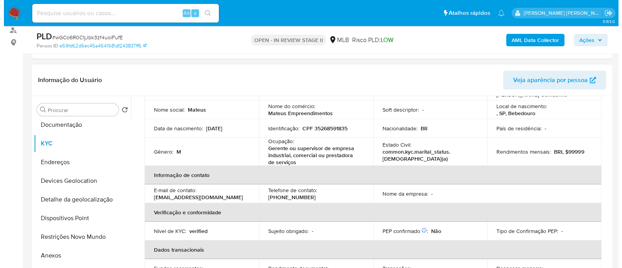
scroll to position [55, 0]
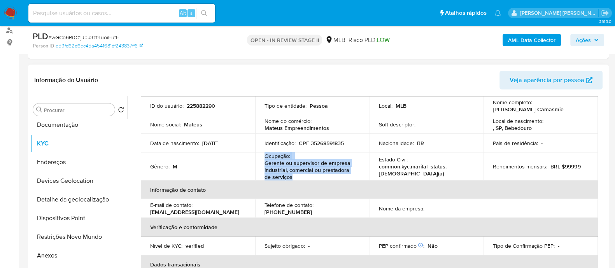
drag, startPoint x: 288, startPoint y: 177, endPoint x: 263, endPoint y: 156, distance: 32.6
click at [263, 73] on td "Ocupação : Gerente ou supervisor de empresa industrial, comercial ou prestadora…" at bounding box center [312, 166] width 114 height 28
copy div "Ocupação : Gerente ou supervisor de empresa industrial, comercial ou prestadora…"
click at [514, 42] on b "AML Data Collector" at bounding box center [531, 40] width 47 height 12
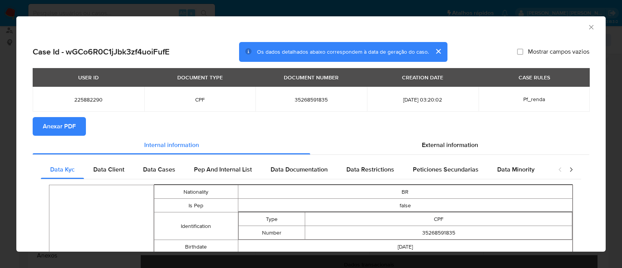
click at [58, 73] on span "Anexar PDF" at bounding box center [59, 126] width 33 height 17
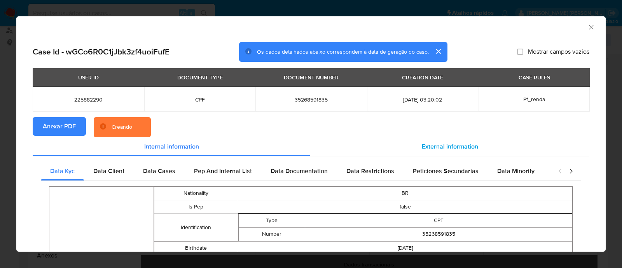
click at [457, 73] on span "External information" at bounding box center [450, 146] width 56 height 9
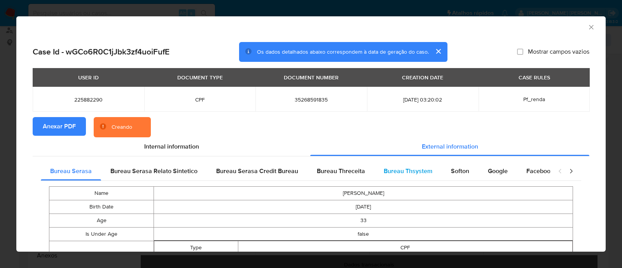
click at [399, 73] on span "Bureau Thsystem" at bounding box center [408, 170] width 49 height 9
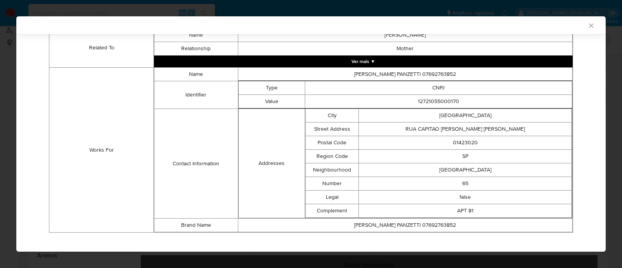
scroll to position [524, 0]
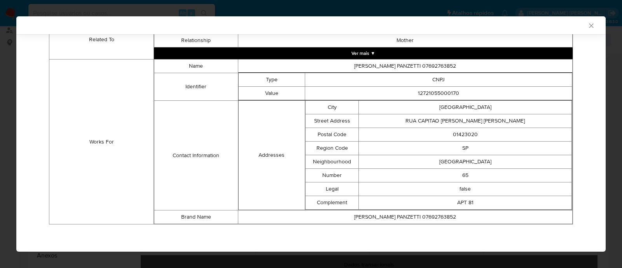
click at [445, 73] on td "12721055000170" at bounding box center [438, 94] width 267 height 14
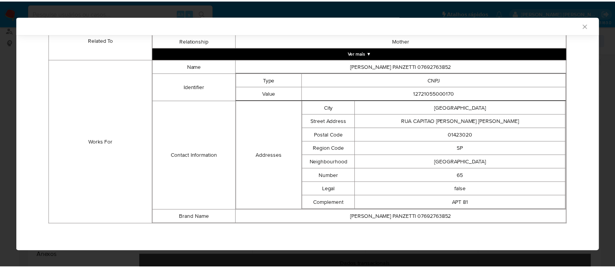
scroll to position [523, 0]
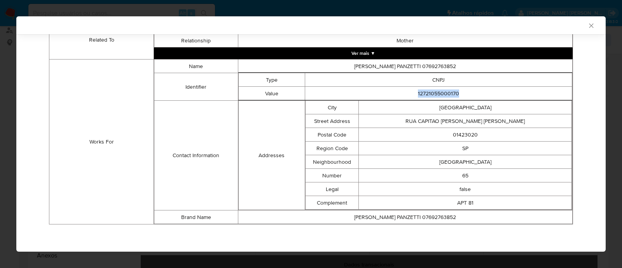
click at [445, 73] on td "12721055000170" at bounding box center [438, 94] width 267 height 14
copy td "12721055000170"
click at [587, 26] on icon "Fechar a janela" at bounding box center [591, 26] width 8 height 8
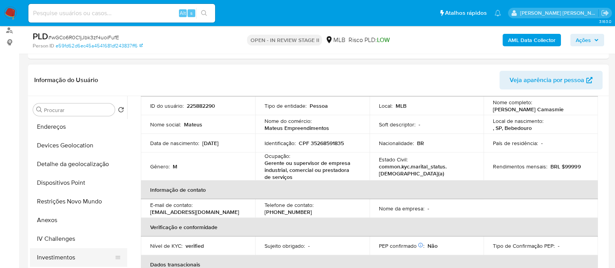
scroll to position [194, 0]
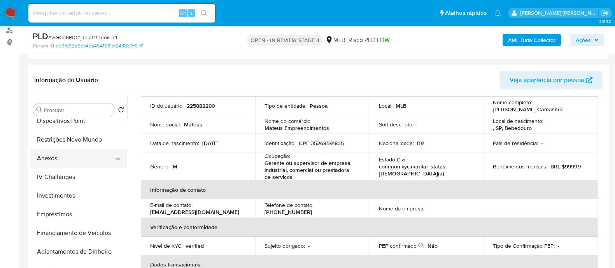
click at [84, 73] on button "Anexos" at bounding box center [75, 158] width 91 height 19
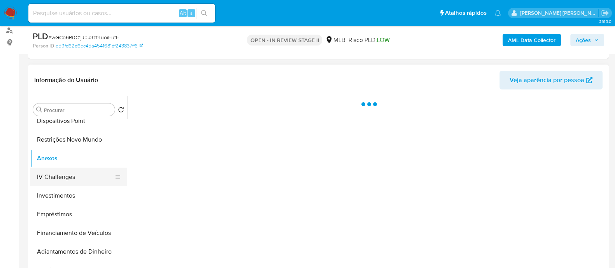
scroll to position [0, 0]
